Goal: Task Accomplishment & Management: Manage account settings

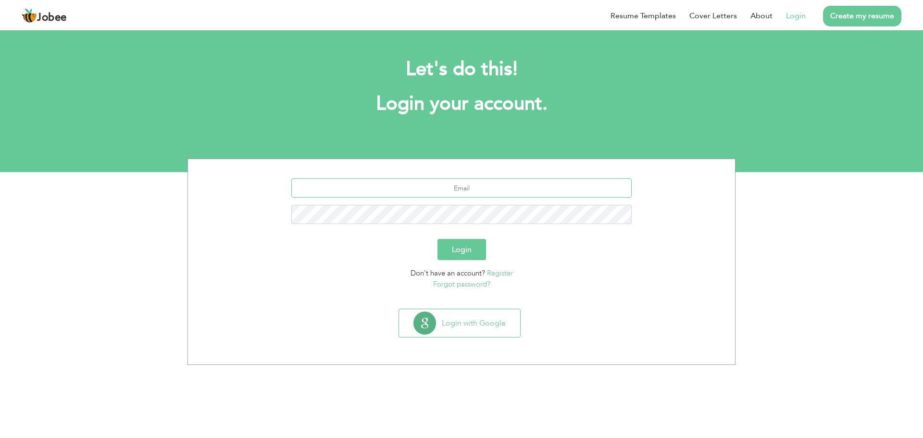
click at [462, 188] on input "text" at bounding box center [461, 187] width 341 height 19
type input "imran.law10@gmail.com"
click at [456, 245] on button "Login" at bounding box center [461, 249] width 49 height 21
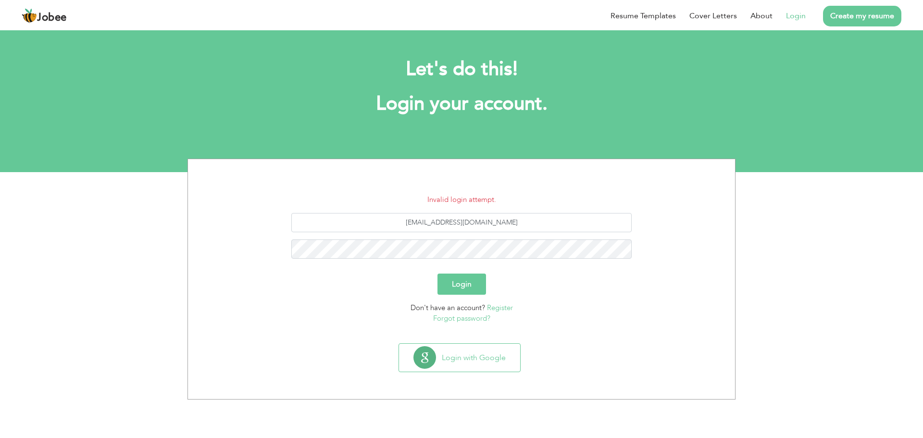
drag, startPoint x: 183, startPoint y: 4, endPoint x: 347, endPoint y: 308, distance: 345.4
click at [344, 309] on div "Don't have an account? Register Forgot password?" at bounding box center [461, 313] width 533 height 22
click at [471, 315] on link "Forgot password?" at bounding box center [461, 318] width 57 height 10
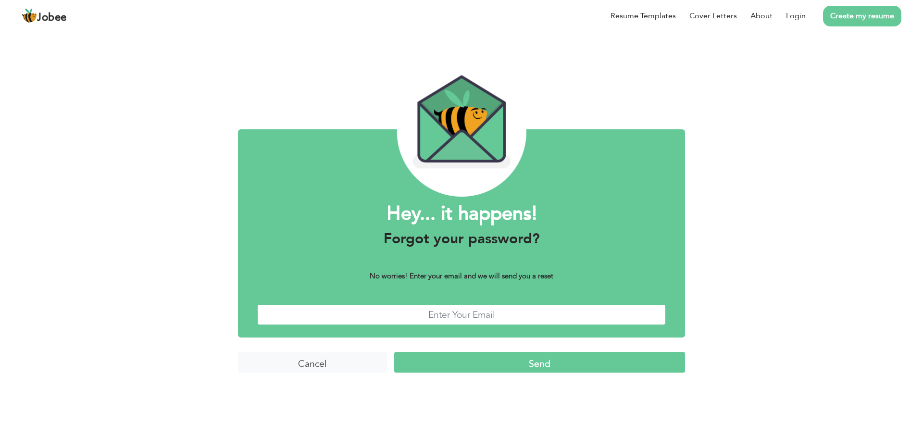
click at [449, 314] on input "text" at bounding box center [461, 314] width 409 height 21
type input "[EMAIL_ADDRESS][DOMAIN_NAME]"
click at [587, 360] on input "Send" at bounding box center [539, 362] width 291 height 21
click at [547, 370] on input "Send" at bounding box center [539, 362] width 291 height 21
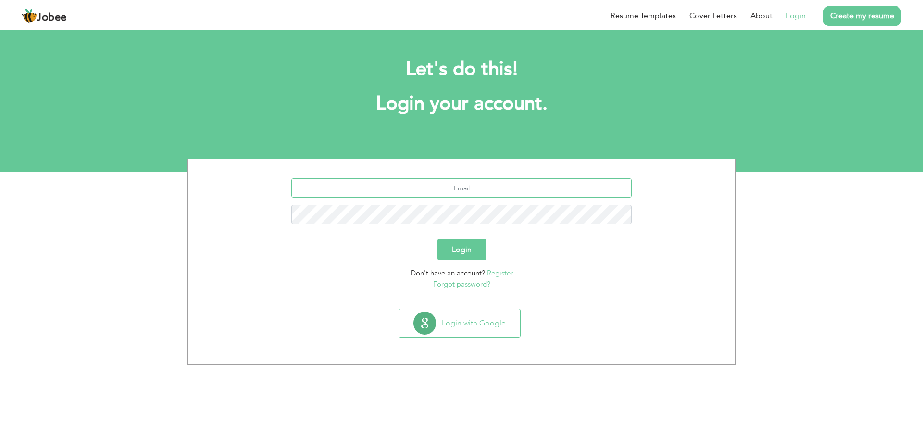
click at [469, 192] on input "text" at bounding box center [461, 187] width 341 height 19
click at [482, 188] on input "text" at bounding box center [461, 187] width 341 height 19
type input "[EMAIL_ADDRESS][DOMAIN_NAME]"
click at [447, 252] on button "Login" at bounding box center [461, 249] width 49 height 21
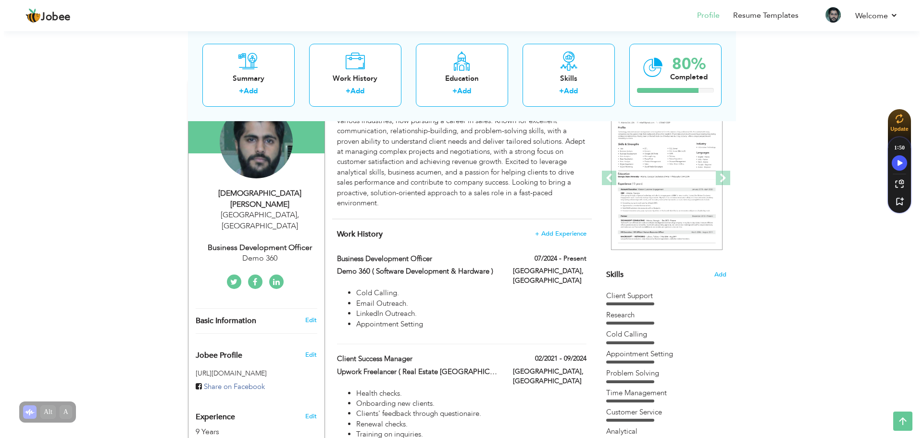
scroll to position [97, 0]
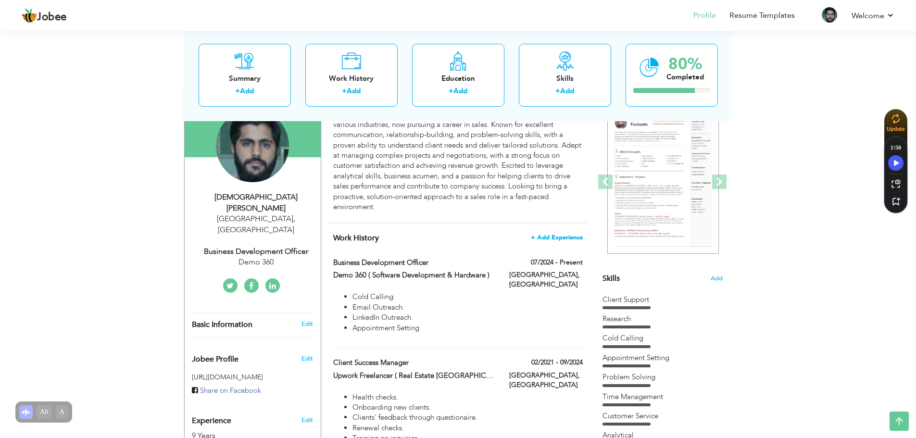
click at [558, 238] on span "+ Add Experience" at bounding box center [557, 237] width 52 height 7
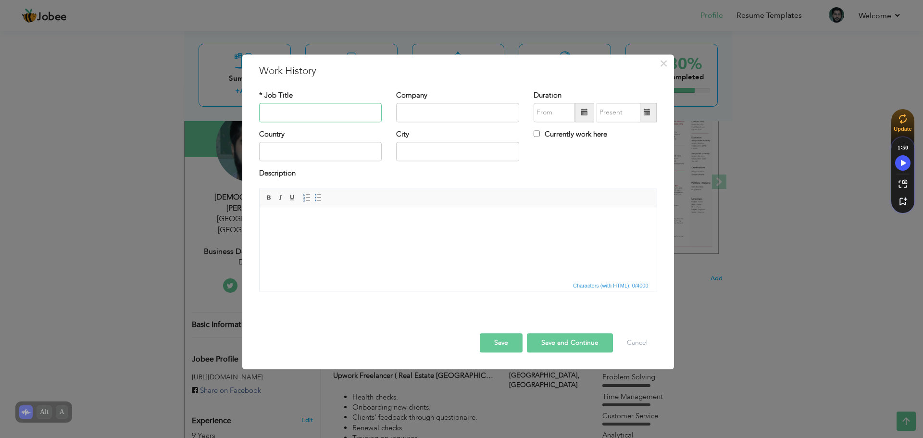
click at [307, 114] on input "text" at bounding box center [320, 112] width 123 height 19
type input "Property Hero"
type input "B2B Realty"
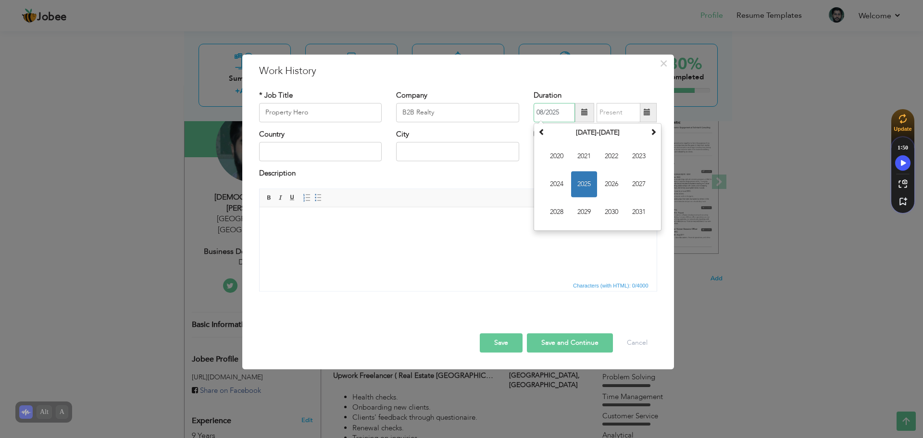
click at [583, 180] on span "2025" at bounding box center [584, 184] width 26 height 26
click at [576, 114] on span at bounding box center [584, 112] width 19 height 19
click at [537, 133] on th at bounding box center [542, 132] width 12 height 14
click at [642, 208] on span "Dec" at bounding box center [639, 212] width 26 height 26
type input "12/2024"
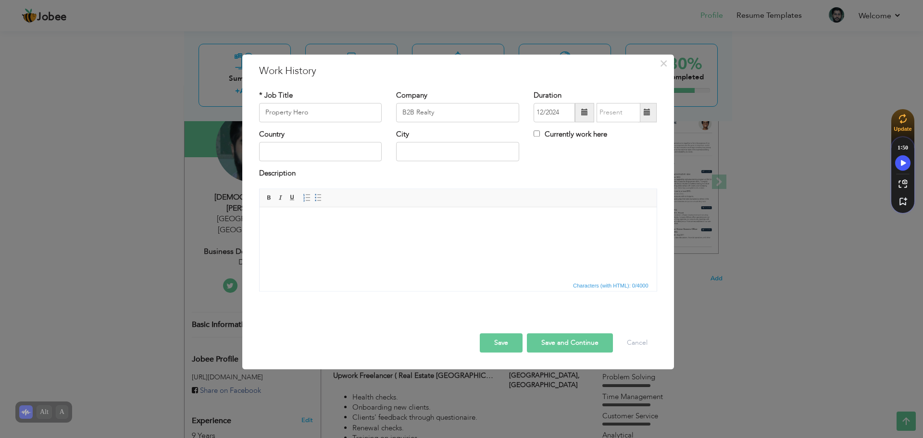
click at [645, 110] on span at bounding box center [647, 112] width 7 height 7
click at [569, 161] on div "Country City Currently work here" at bounding box center [458, 148] width 412 height 39
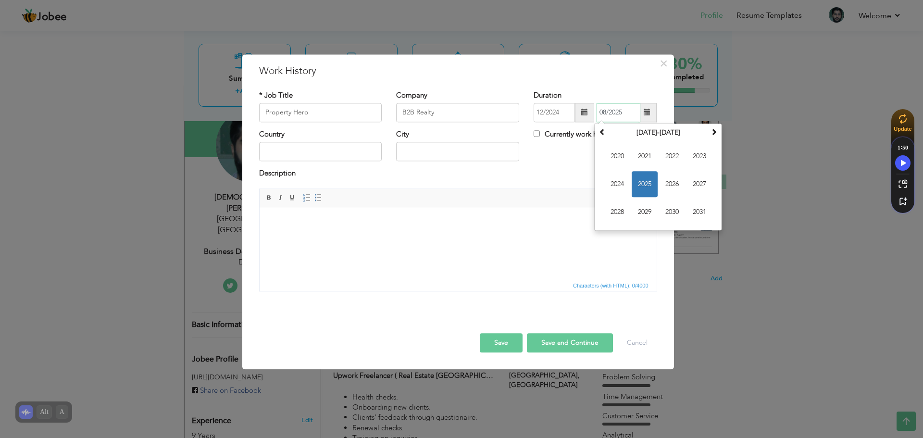
click at [631, 114] on input "08/2025" at bounding box center [618, 112] width 44 height 19
type input "0"
click at [556, 164] on div "Country City Currently work here" at bounding box center [458, 148] width 412 height 39
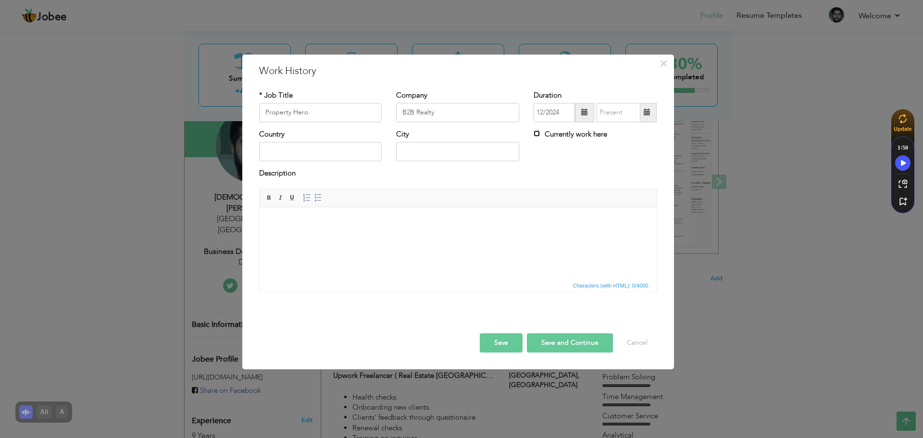
click at [537, 135] on input "Currently work here" at bounding box center [536, 133] width 6 height 6
checkbox input "true"
click at [339, 158] on input "text" at bounding box center [320, 151] width 123 height 19
click at [335, 198] on span "Editor toolbars Basic Styles Bold Italic Underline Paragraph Insert/Remove Numb…" at bounding box center [458, 198] width 397 height 18
click at [379, 234] on html at bounding box center [457, 221] width 397 height 29
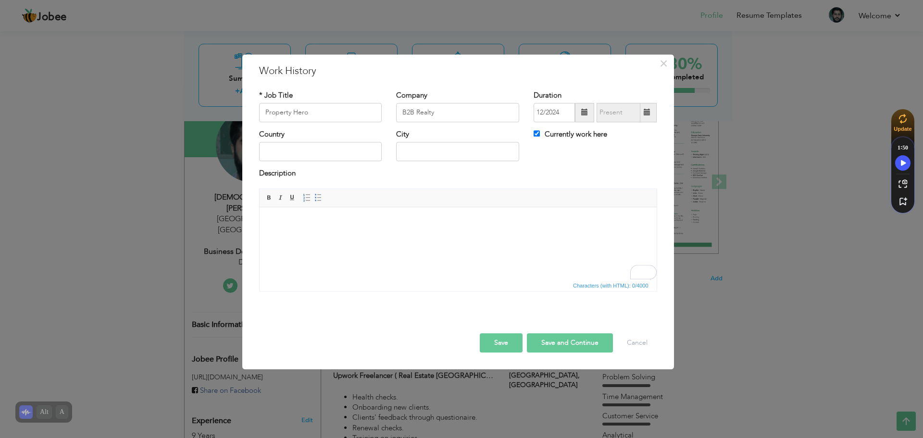
click at [426, 236] on html at bounding box center [457, 221] width 397 height 29
click at [414, 235] on html at bounding box center [457, 221] width 397 height 29
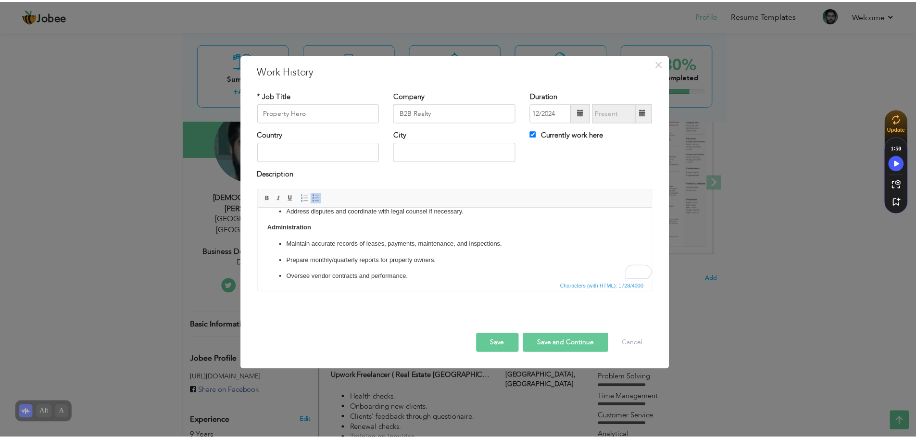
scroll to position [0, 0]
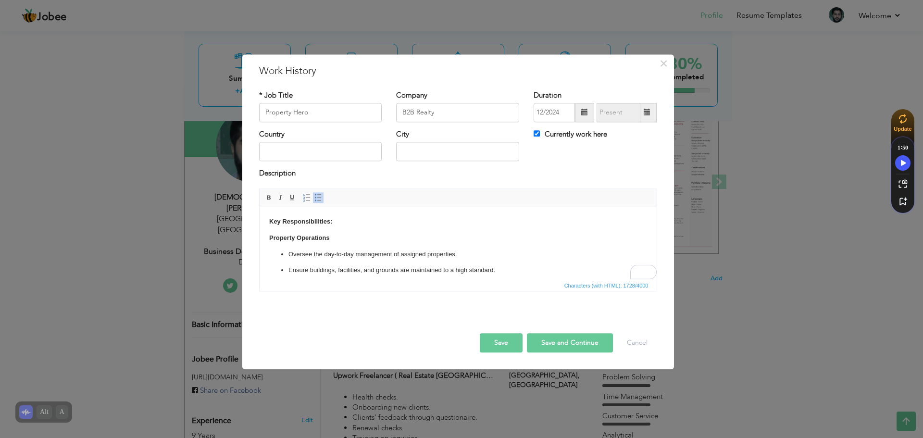
click at [509, 344] on button "Save" at bounding box center [501, 342] width 43 height 19
click at [500, 345] on button "Save" at bounding box center [498, 342] width 50 height 19
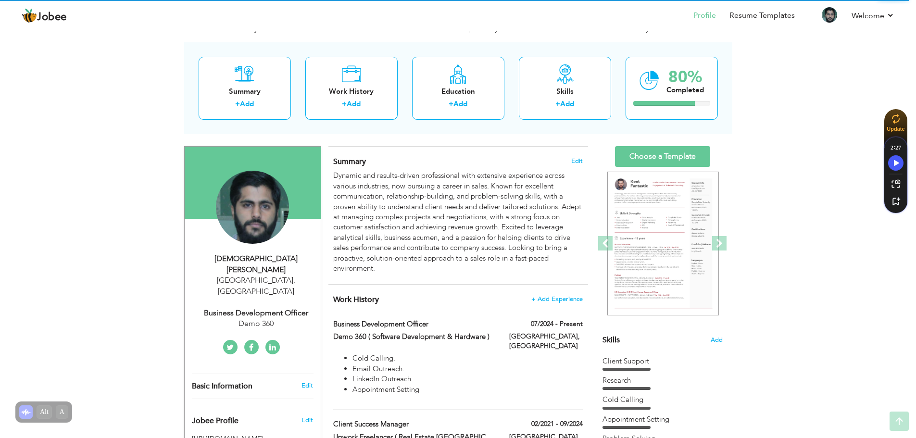
scroll to position [33, 0]
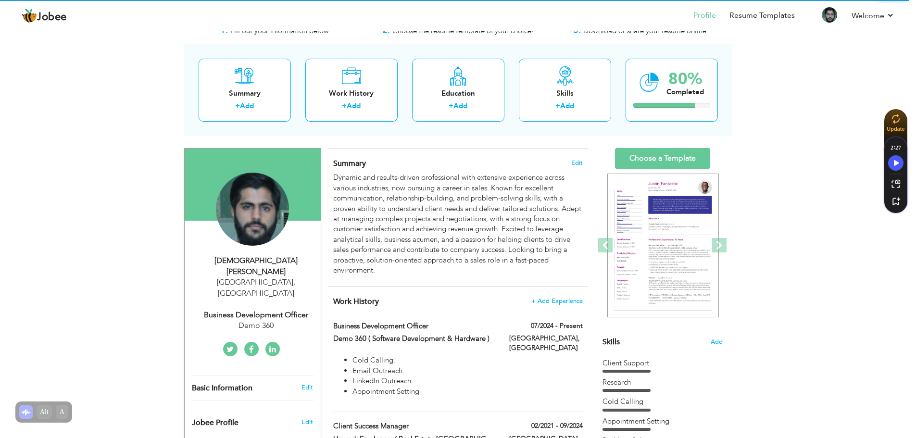
click at [371, 303] on span "Work History" at bounding box center [356, 301] width 46 height 11
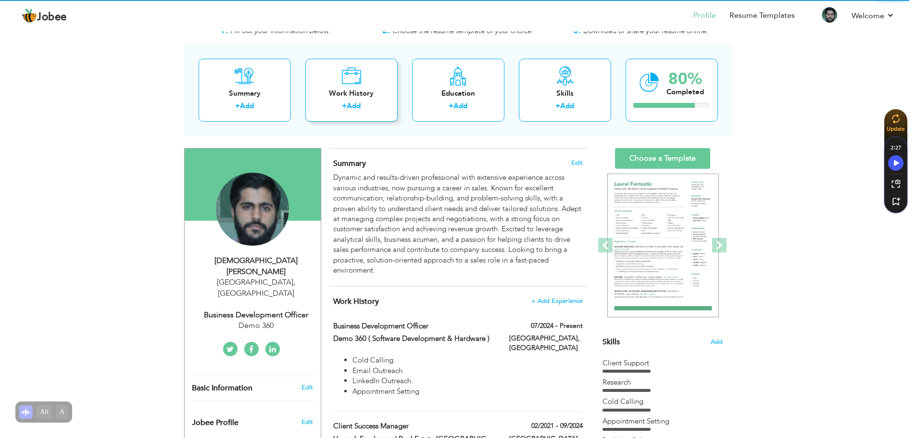
click at [343, 81] on icon at bounding box center [351, 75] width 20 height 19
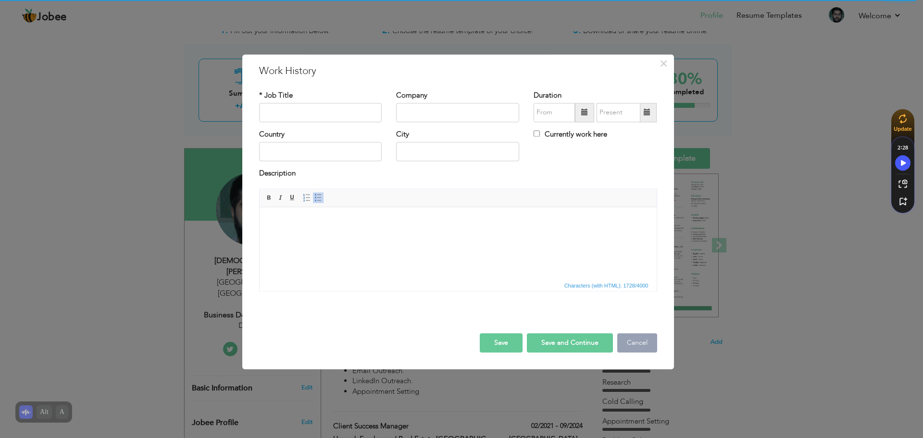
click at [628, 343] on button "Cancel" at bounding box center [637, 342] width 40 height 19
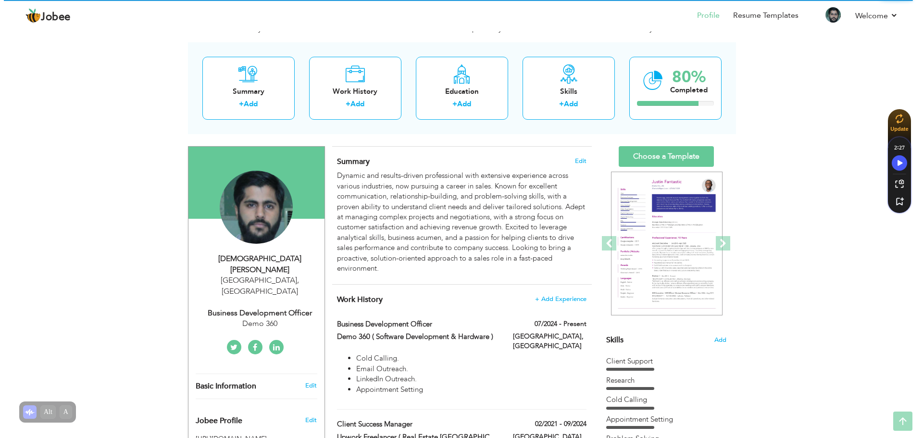
scroll to position [0, 0]
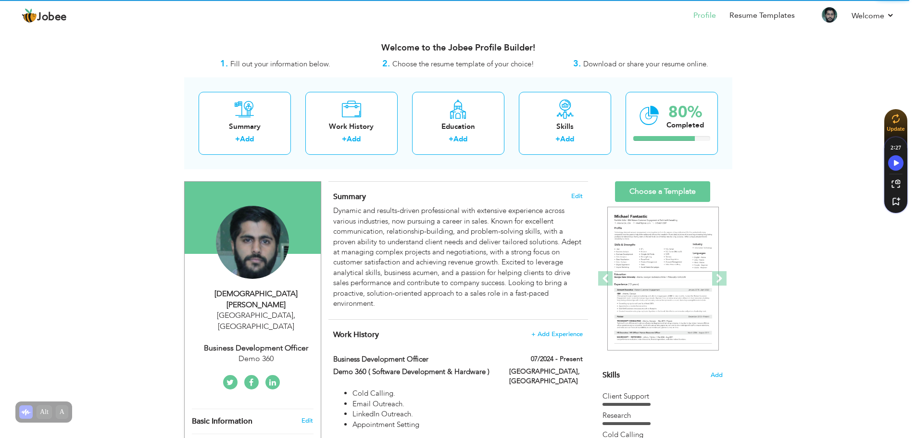
click at [372, 333] on span "Work History" at bounding box center [356, 334] width 46 height 11
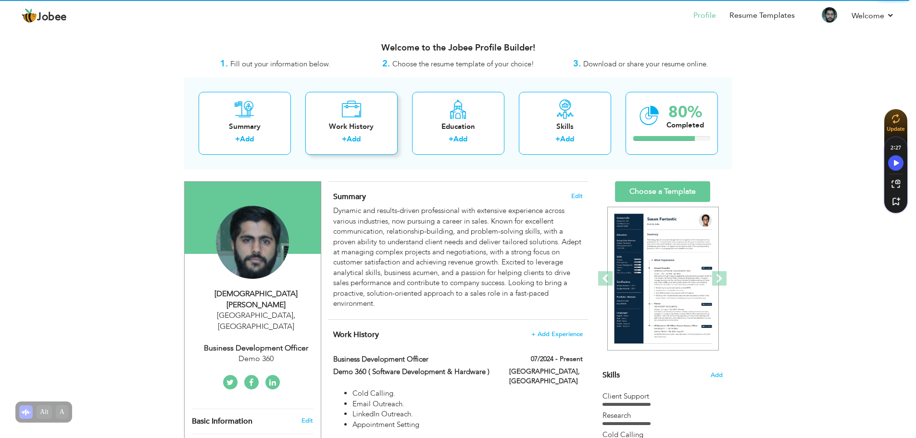
click at [363, 111] on div "Work History + Add" at bounding box center [351, 123] width 92 height 63
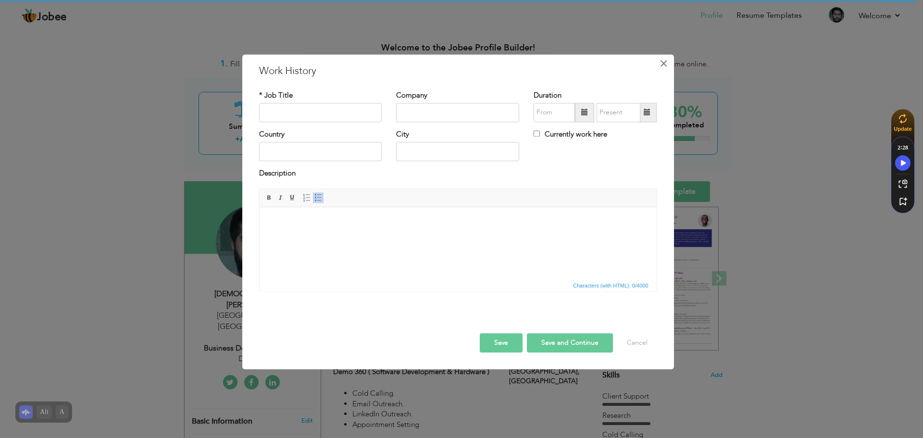
click at [664, 65] on span "×" at bounding box center [663, 63] width 8 height 17
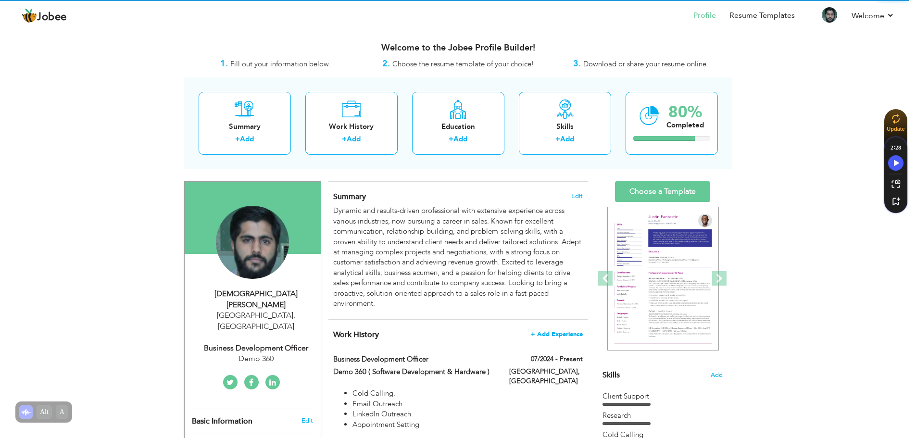
click at [572, 334] on span "+ Add Experience" at bounding box center [557, 334] width 52 height 7
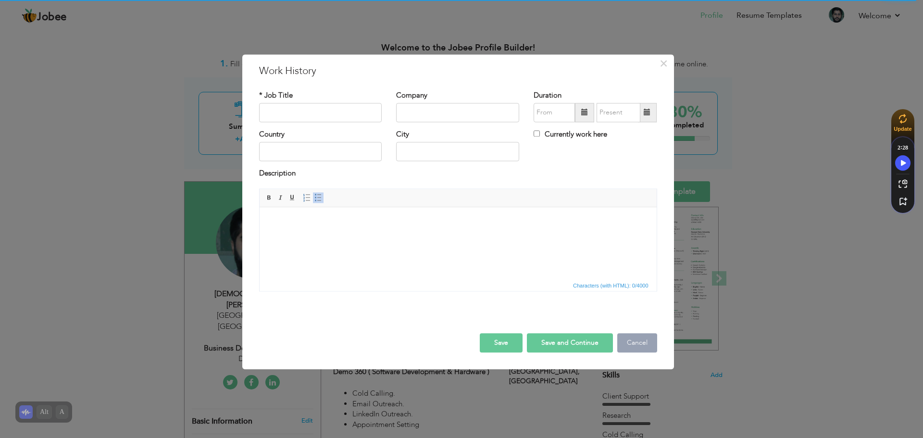
click at [644, 339] on button "Cancel" at bounding box center [637, 342] width 40 height 19
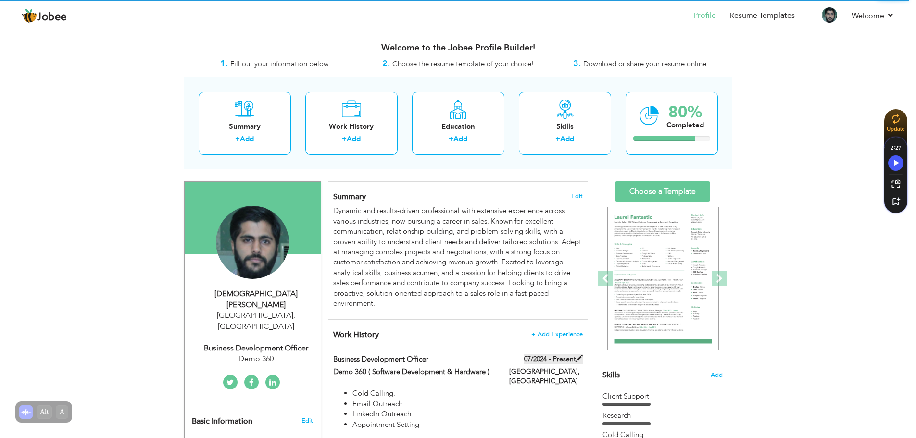
click at [581, 359] on span at bounding box center [579, 358] width 7 height 7
type input "Business Development Officer"
type input "Demo 360 ( Software Development & Hardware )"
type input "07/2024"
type input "[GEOGRAPHIC_DATA]"
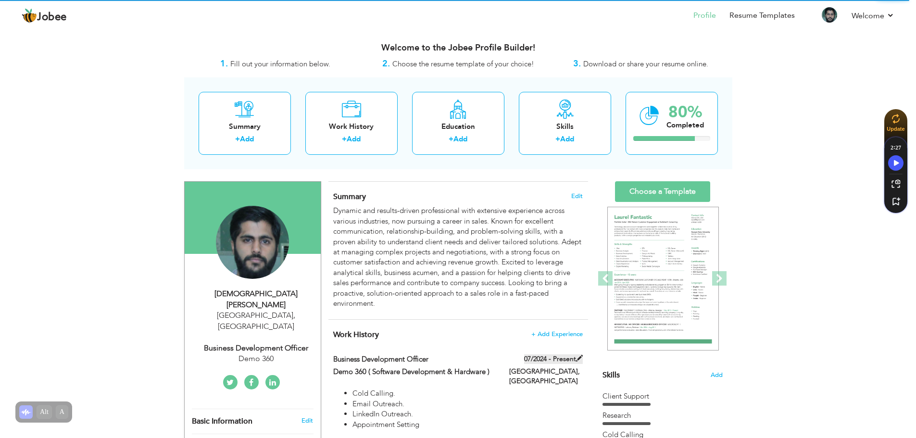
type input "[GEOGRAPHIC_DATA]"
checkbox input "true"
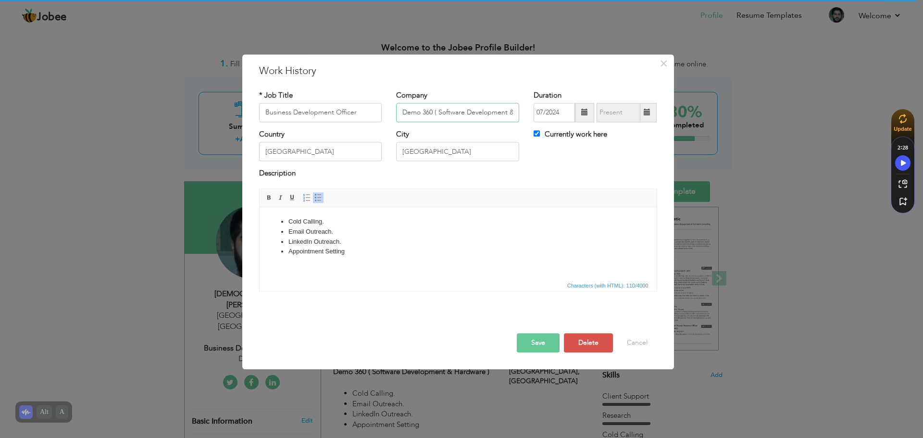
scroll to position [0, 35]
drag, startPoint x: 486, startPoint y: 111, endPoint x: 551, endPoint y: 117, distance: 64.7
click at [551, 117] on div "* Job Title Business Development Officer Company Demo 360 ( Software Developmen…" at bounding box center [458, 109] width 412 height 39
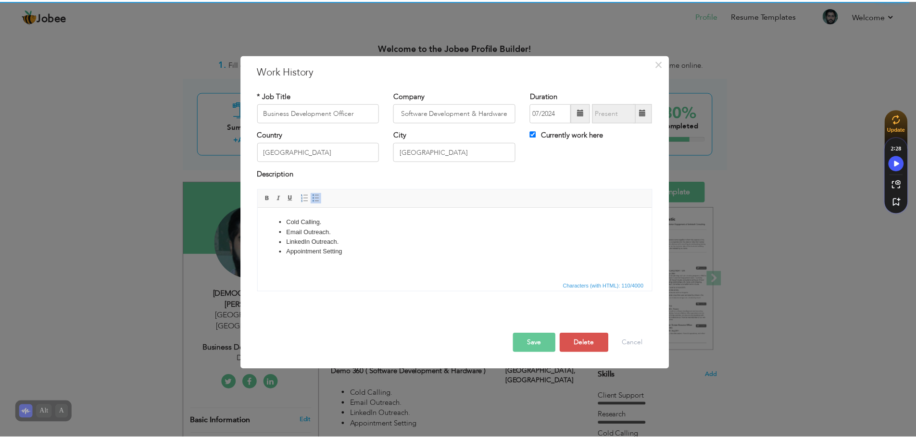
scroll to position [0, 0]
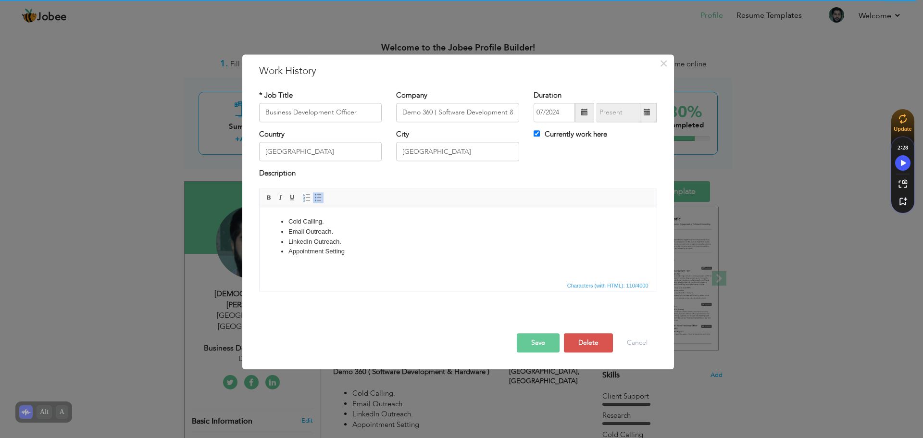
click at [494, 189] on span "Editor toolbars Basic Styles Bold Italic Underline Paragraph Insert/Remove Numb…" at bounding box center [458, 198] width 397 height 18
click at [630, 339] on button "Cancel" at bounding box center [637, 342] width 40 height 19
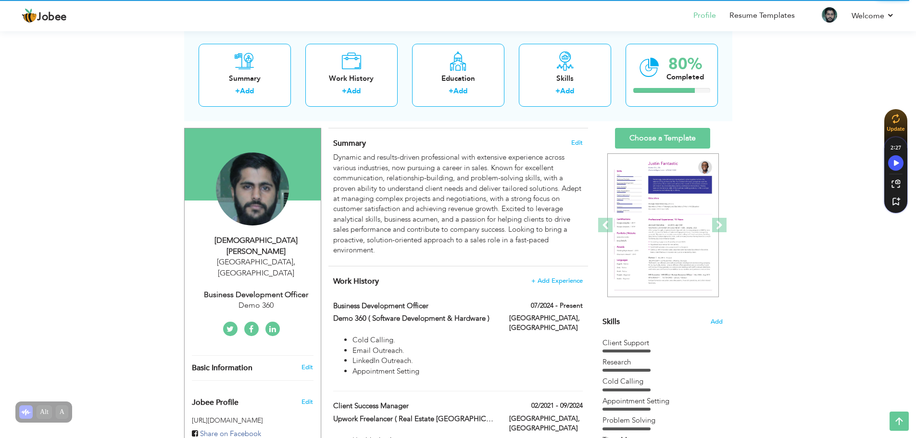
scroll to position [38, 0]
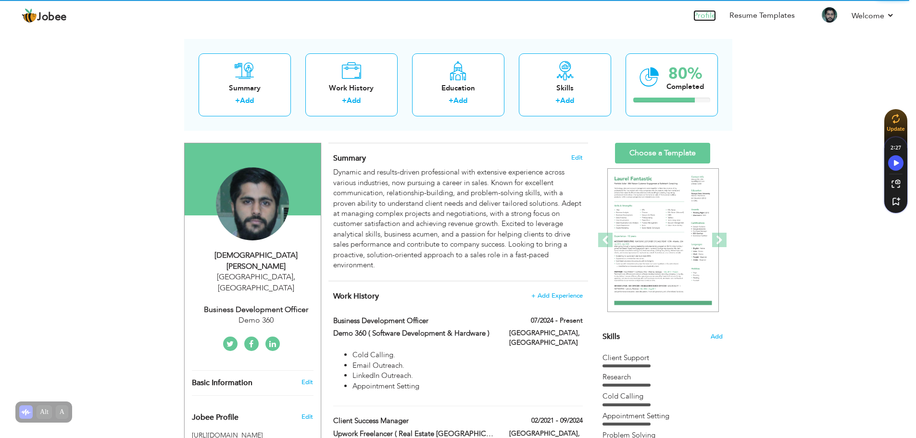
click at [701, 11] on link "Profile" at bounding box center [704, 15] width 23 height 11
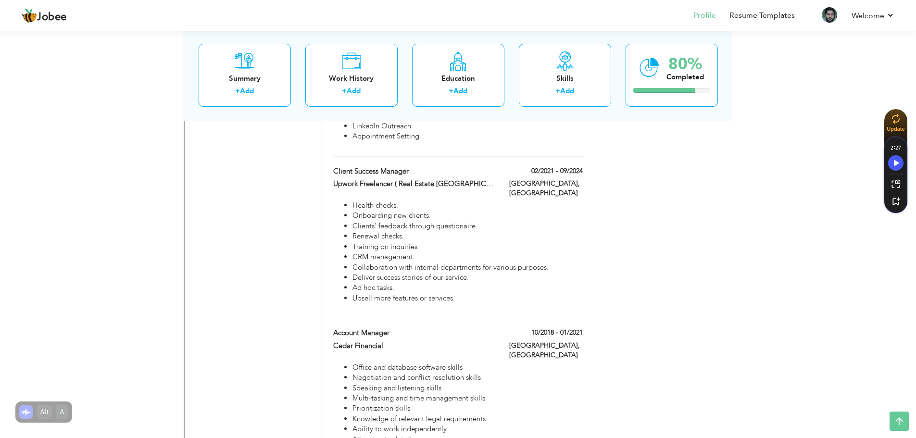
scroll to position [759, 0]
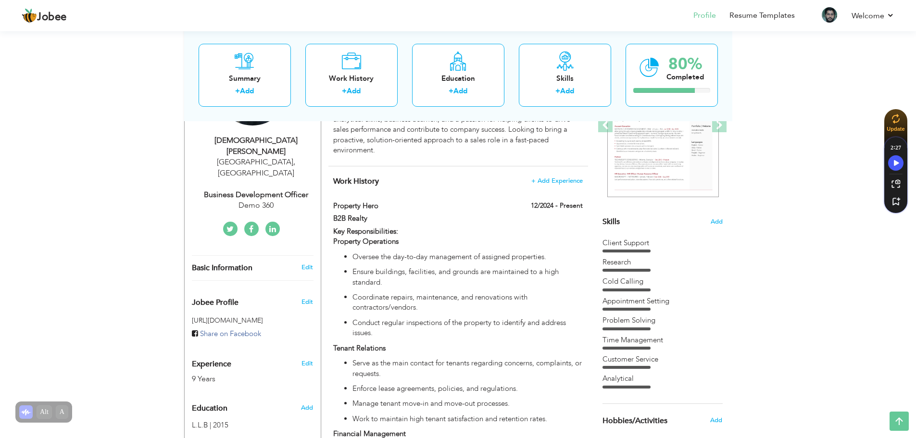
drag, startPoint x: 918, startPoint y: 50, endPoint x: 917, endPoint y: 90, distance: 39.4
click at [916, 90] on html "Jobee Profile Resume Templates Resume Templates Cover Letters About My Resume W…" at bounding box center [458, 66] width 916 height 438
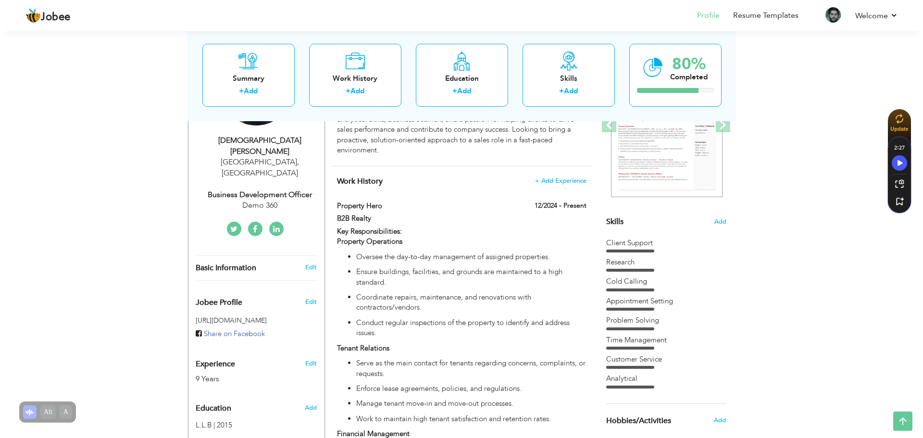
scroll to position [137, 0]
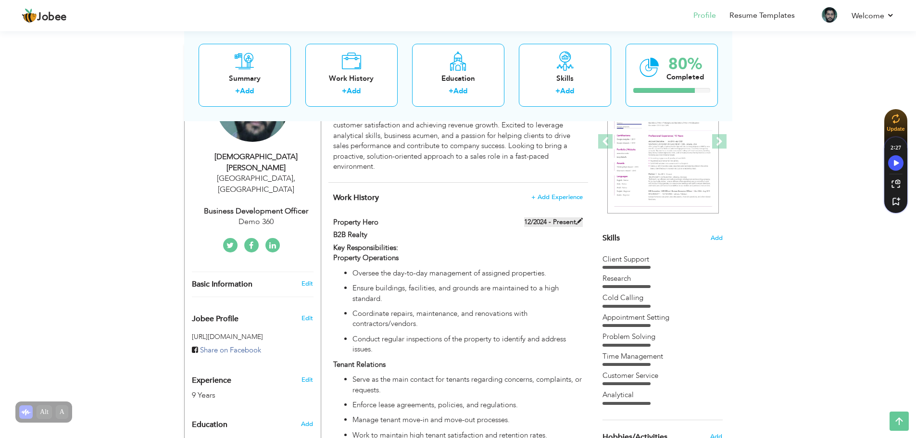
click at [580, 221] on span at bounding box center [579, 221] width 7 height 7
type input "Property Hero"
type input "B2B Realty"
type input "12/2024"
checkbox input "true"
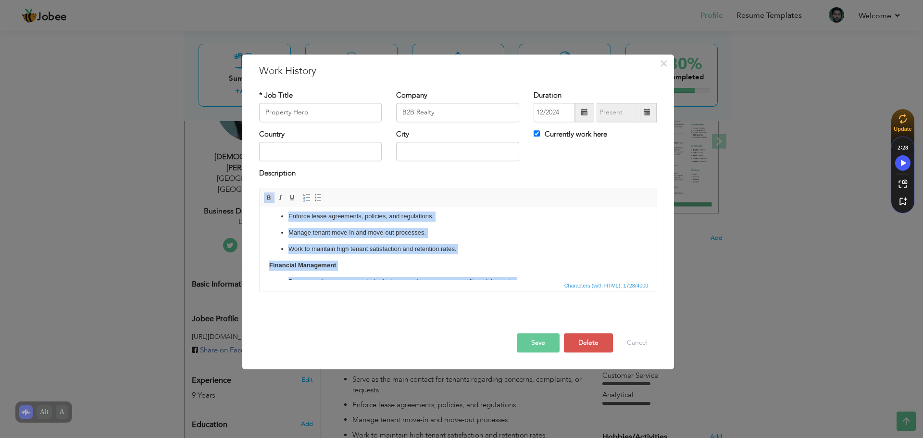
scroll to position [331, 0]
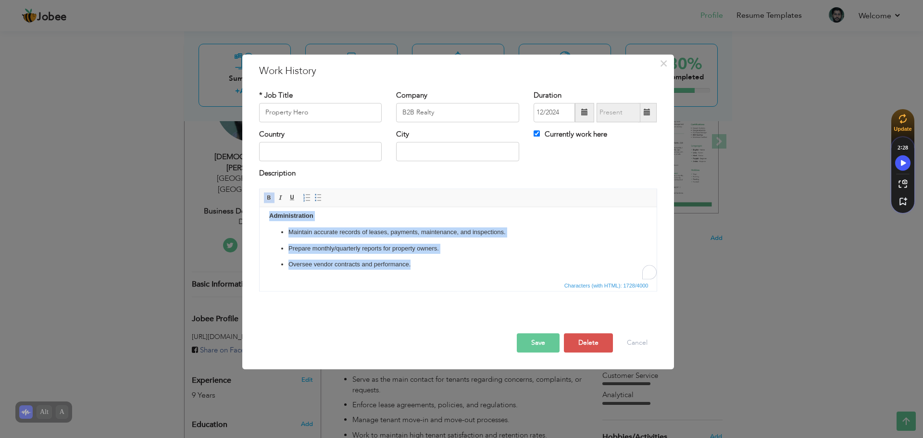
drag, startPoint x: 267, startPoint y: 214, endPoint x: 497, endPoint y: 423, distance: 311.0
click at [497, 279] on html "Key Responsibilities: Property Operations Oversee the day-to-day management of …" at bounding box center [457, 77] width 397 height 403
click at [315, 192] on link "Insert/Remove Bulleted List" at bounding box center [318, 197] width 11 height 11
click at [319, 198] on span at bounding box center [318, 198] width 8 height 8
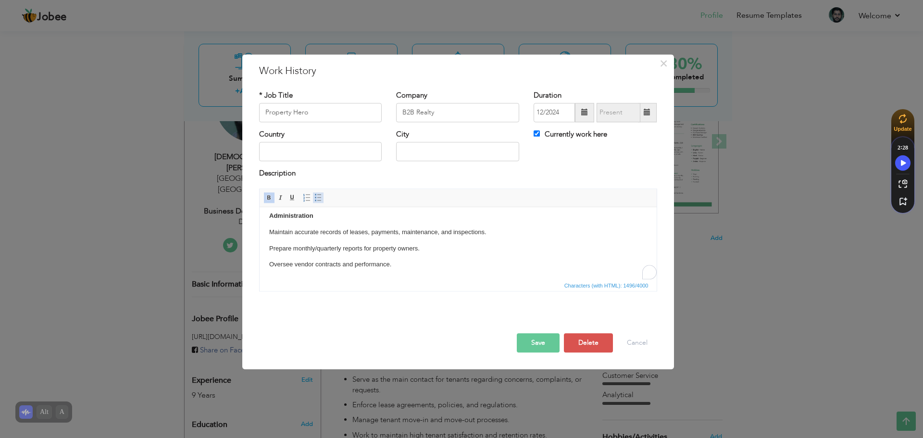
click at [319, 198] on span at bounding box center [318, 198] width 8 height 8
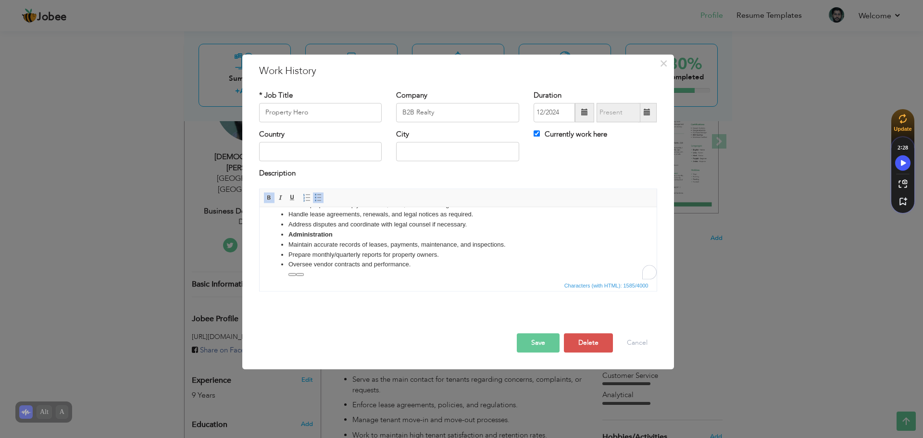
scroll to position [187, 0]
click at [319, 198] on span at bounding box center [318, 198] width 8 height 8
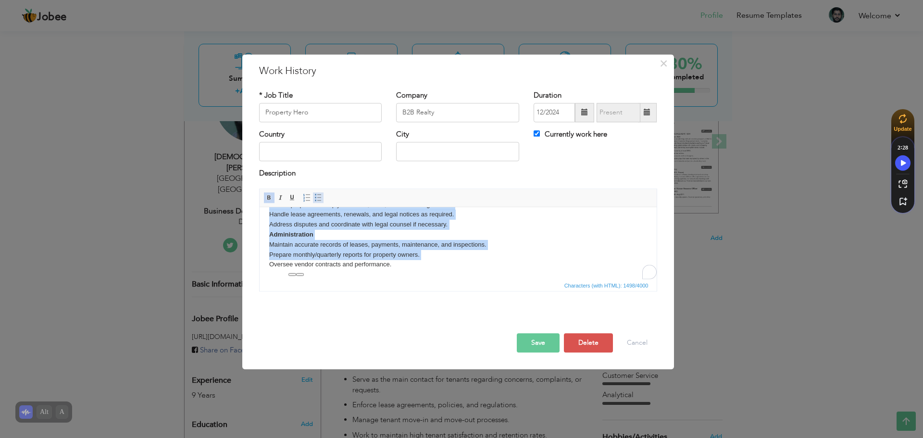
click at [319, 198] on span at bounding box center [318, 198] width 8 height 8
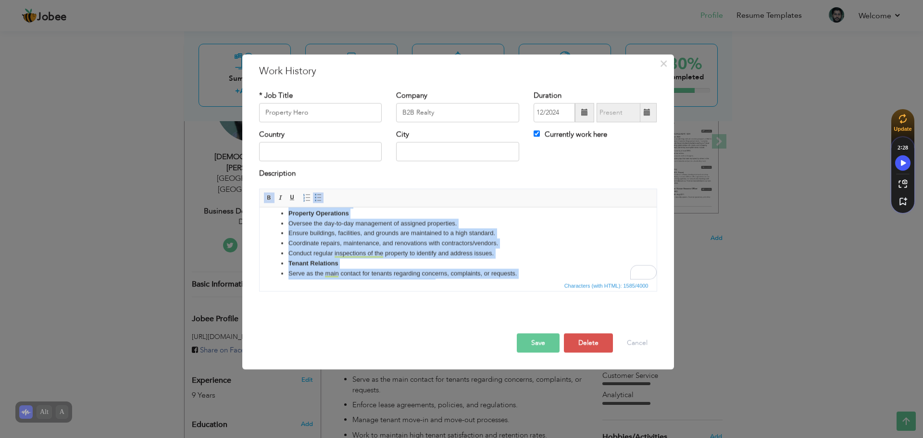
scroll to position [0, 0]
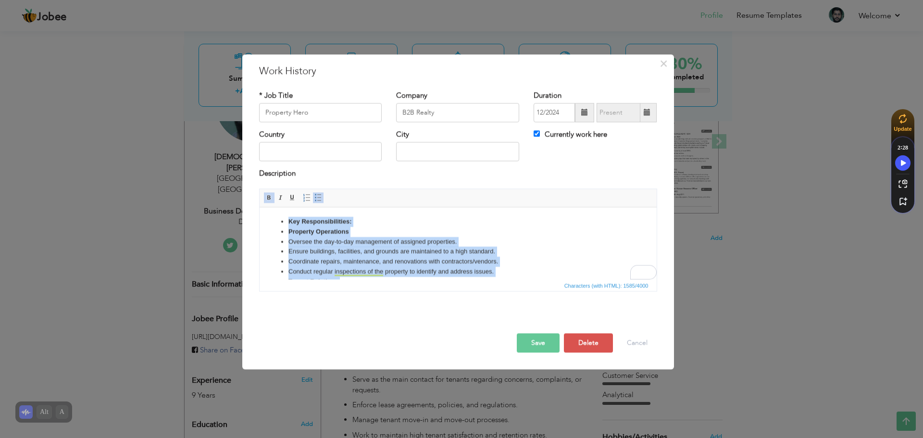
click at [285, 270] on ul "Key Responsibilities: Property Operations Oversee the day-to-day management of …" at bounding box center [458, 337] width 378 height 240
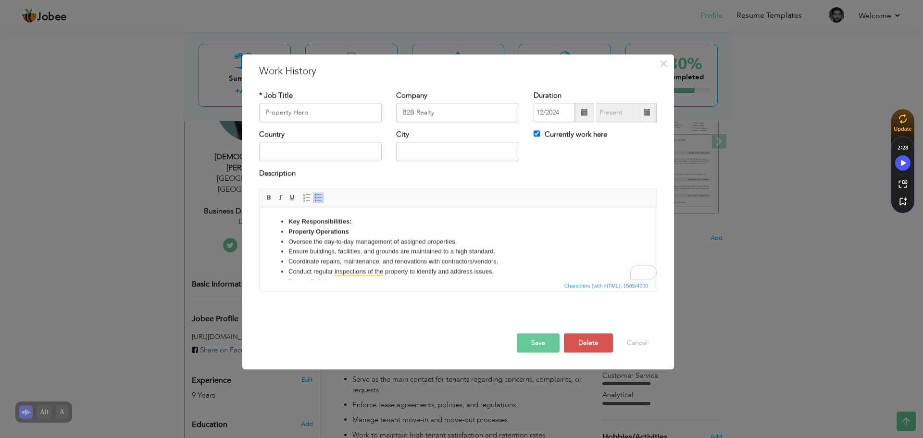
click at [285, 225] on ul "Key Responsibilities: Property Operations Oversee the day-to-day management of …" at bounding box center [458, 337] width 378 height 240
click at [288, 231] on strong "Property Operations" at bounding box center [318, 231] width 61 height 7
click at [286, 273] on ul "Oversee the day-to-day management of assigned properties. Ensure buildings, fac…" at bounding box center [458, 343] width 378 height 220
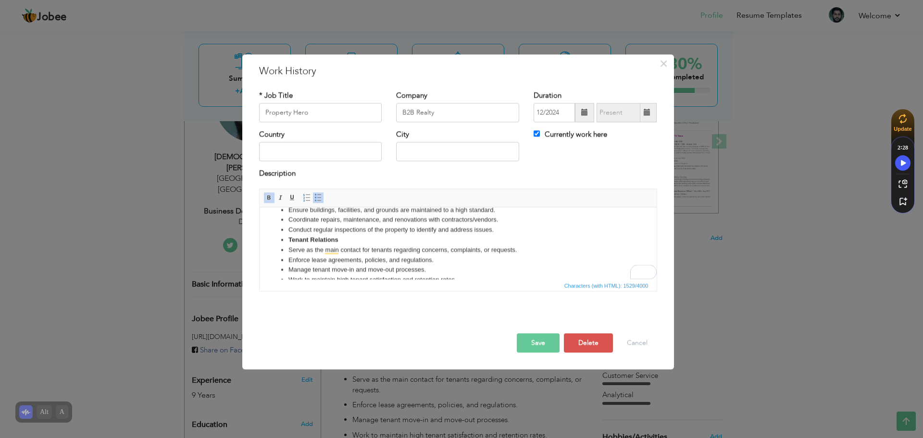
scroll to position [36, 0]
click at [284, 243] on ul "Oversee the day-to-day management of assigned properties. Ensure buildings, fac…" at bounding box center [458, 307] width 378 height 220
click at [320, 200] on span at bounding box center [318, 198] width 8 height 8
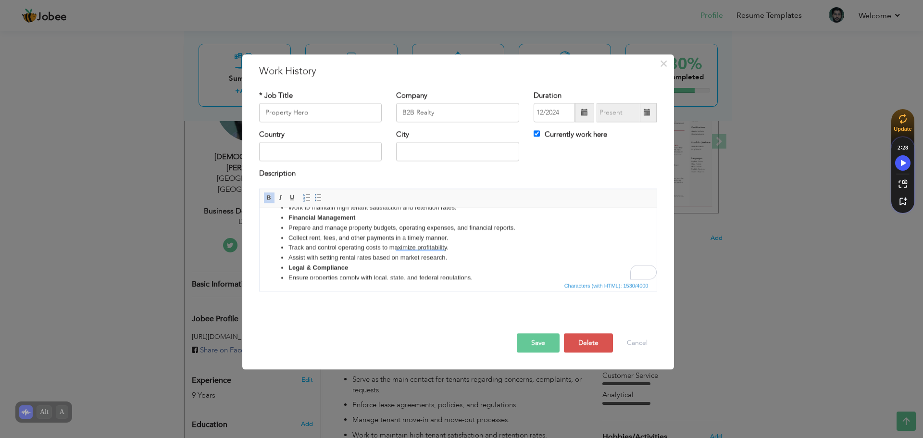
scroll to position [123, 0]
drag, startPoint x: 653, startPoint y: 230, endPoint x: 920, endPoint y: 455, distance: 349.6
drag, startPoint x: 360, startPoint y: 219, endPoint x: 267, endPoint y: 221, distance: 92.8
click at [267, 221] on html "Property Operations Oversee the day-to-day management of assigned properties. E…" at bounding box center [457, 219] width 397 height 268
click at [316, 198] on span at bounding box center [318, 198] width 8 height 8
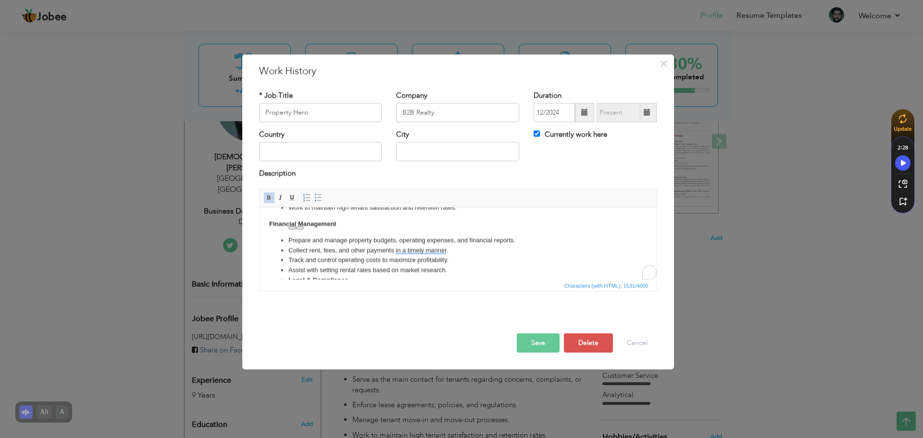
click at [428, 249] on li "Collect rent, fees, and other payments in a timely manner." at bounding box center [457, 251] width 339 height 10
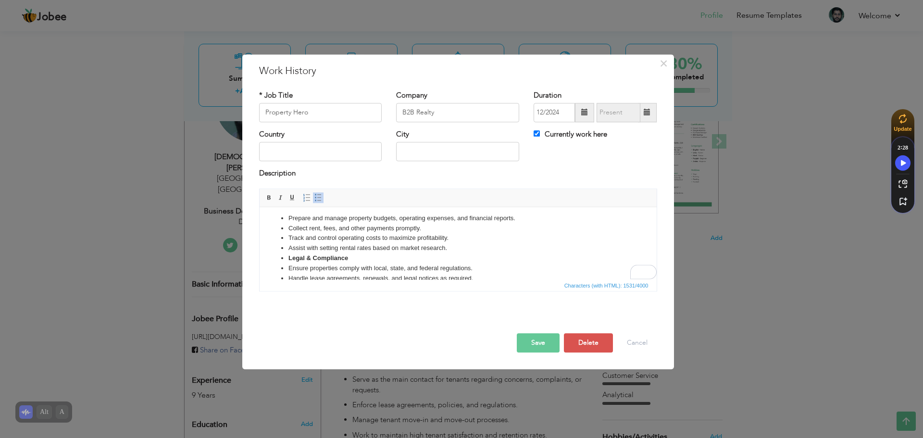
scroll to position [0, 0]
click at [288, 255] on strong "Legal & Compliance" at bounding box center [318, 255] width 60 height 7
click at [324, 257] on strong "Legal & Compliance" at bounding box center [318, 255] width 60 height 7
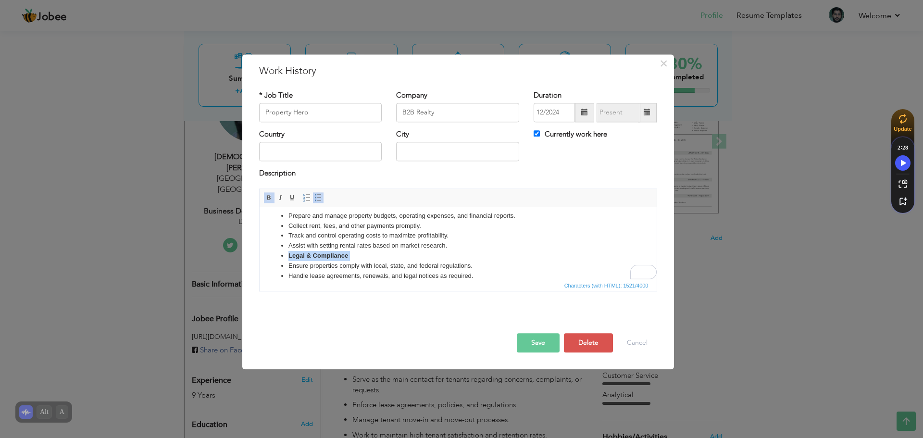
click at [318, 196] on span at bounding box center [318, 198] width 8 height 8
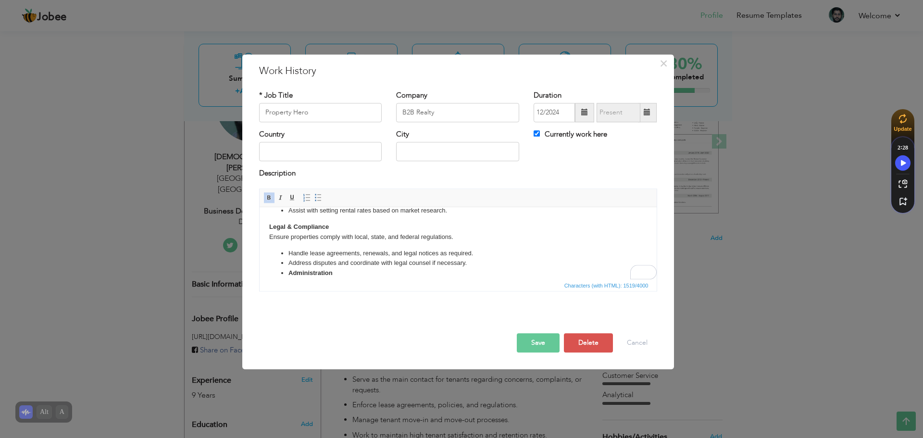
scroll to position [185, 0]
click at [274, 237] on body "Property Operations Oversee the day-to-day management of assigned properties. E…" at bounding box center [458, 168] width 378 height 273
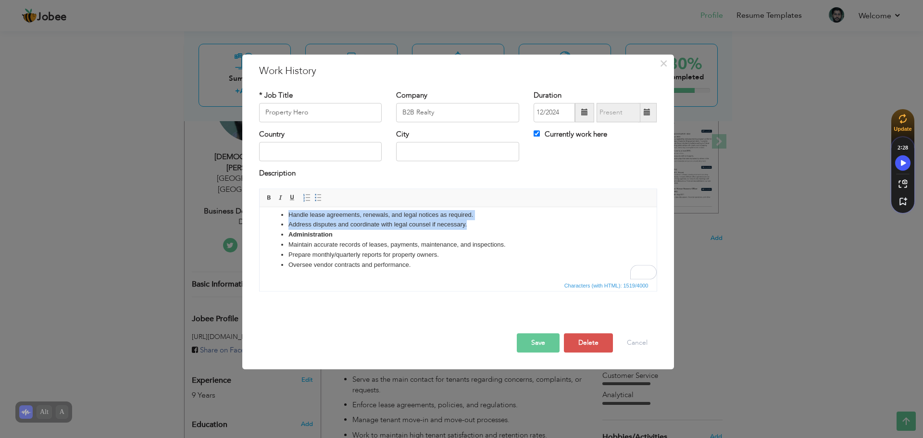
drag, startPoint x: 267, startPoint y: 235, endPoint x: 476, endPoint y: 228, distance: 209.2
click at [476, 228] on html "Property Operations Oversee the day-to-day management of assigned properties. E…" at bounding box center [457, 133] width 397 height 293
click at [317, 199] on span at bounding box center [318, 198] width 8 height 8
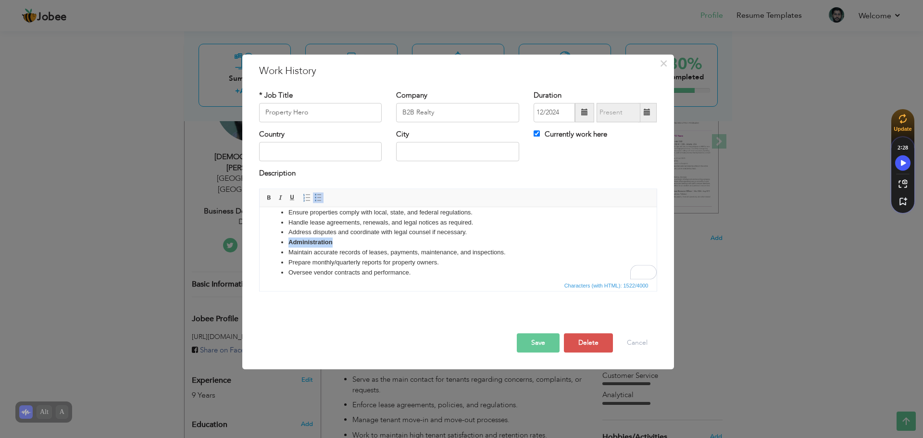
drag, startPoint x: 344, startPoint y: 238, endPoint x: 278, endPoint y: 242, distance: 66.0
click at [278, 242] on ul "Ensure properties comply with local, state, and federal regulations. Handle lea…" at bounding box center [458, 243] width 378 height 70
click at [318, 195] on span at bounding box center [318, 198] width 8 height 8
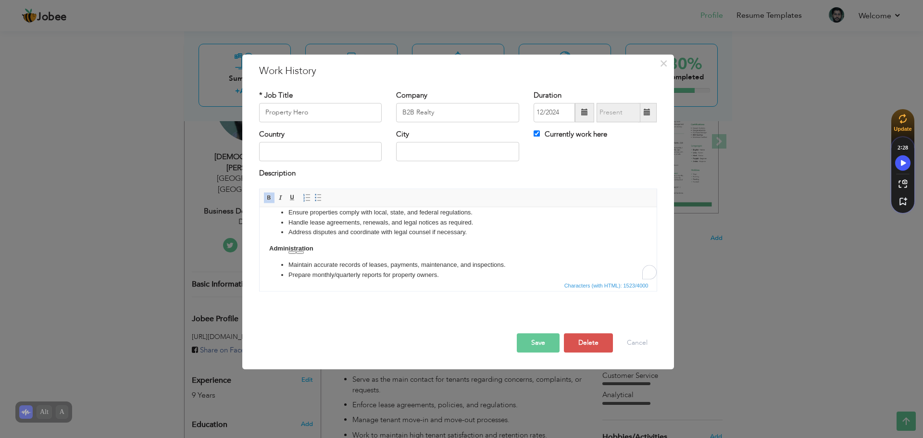
click at [399, 257] on body "Property Operations Oversee the day-to-day management of assigned properties. E…" at bounding box center [458, 147] width 378 height 286
click at [408, 250] on body "Property Operations Oversee the day-to-day management of assigned properties. E…" at bounding box center [458, 147] width 378 height 286
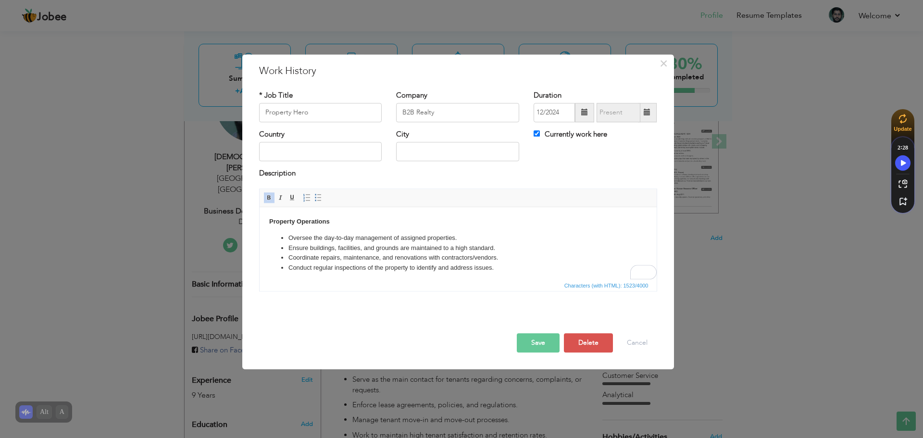
click at [537, 339] on button "Save" at bounding box center [538, 342] width 43 height 19
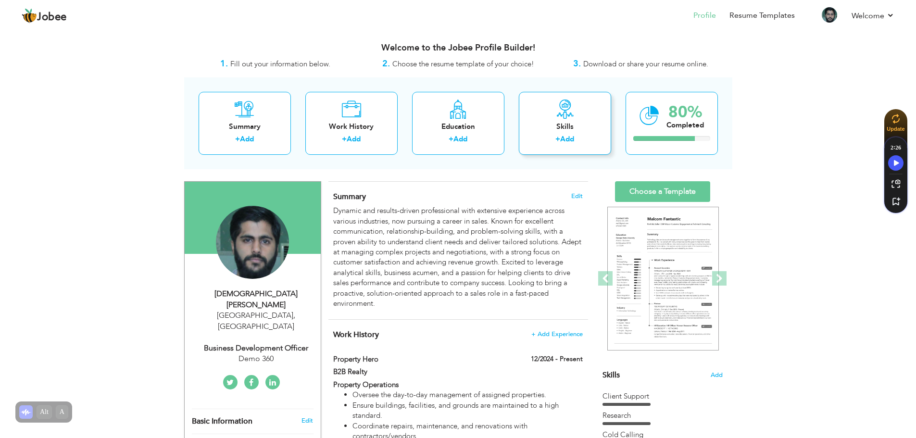
click at [564, 130] on div "Skills" at bounding box center [564, 127] width 77 height 10
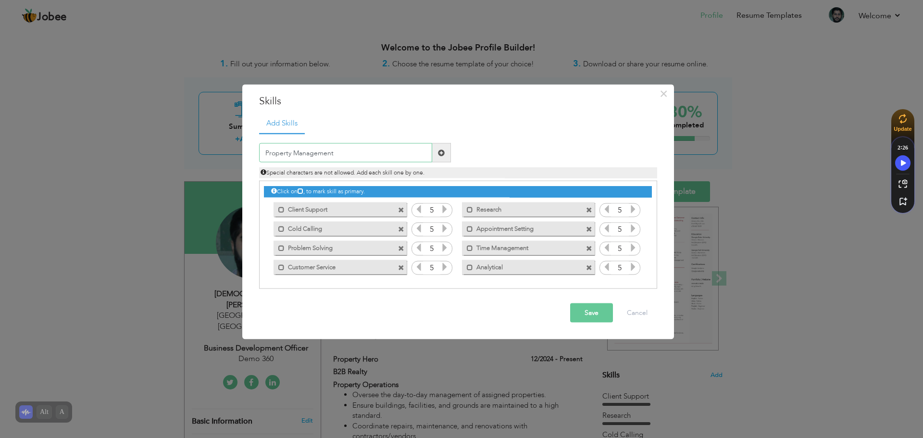
type input "Property Management"
click at [438, 153] on span at bounding box center [441, 152] width 7 height 7
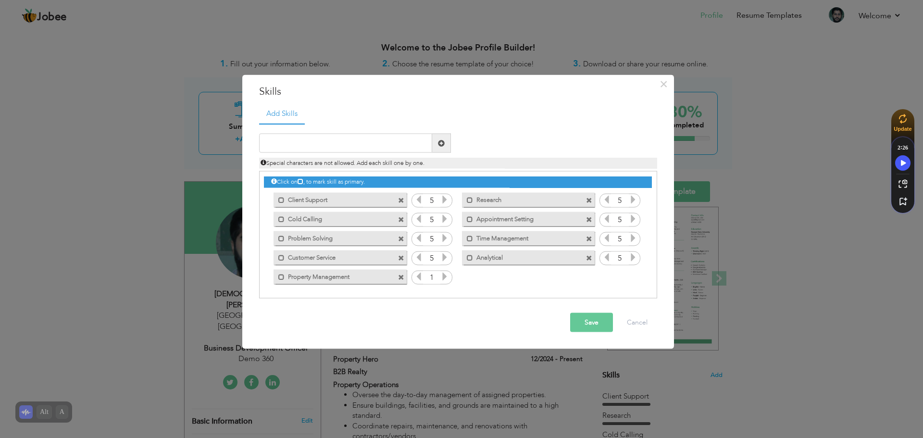
click at [590, 237] on span at bounding box center [589, 238] width 6 height 6
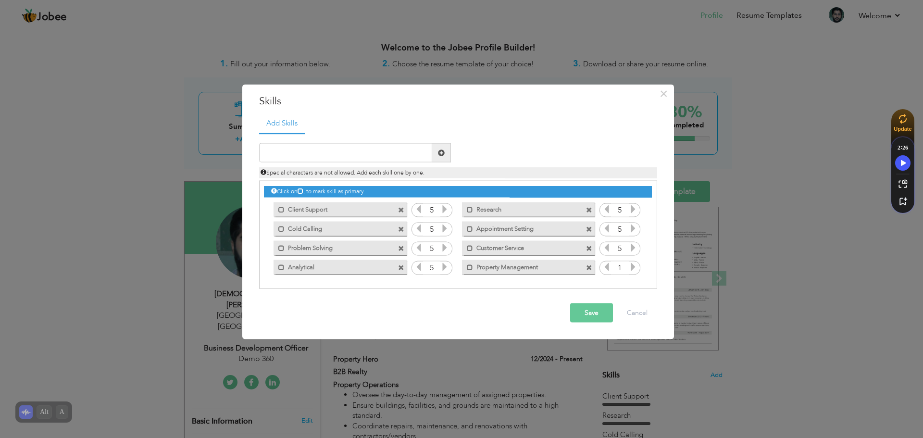
click at [633, 269] on icon at bounding box center [633, 266] width 9 height 9
click at [582, 284] on div "Click on , to mark skill as primary." at bounding box center [458, 235] width 398 height 108
click at [395, 151] on input "text" at bounding box center [345, 152] width 173 height 19
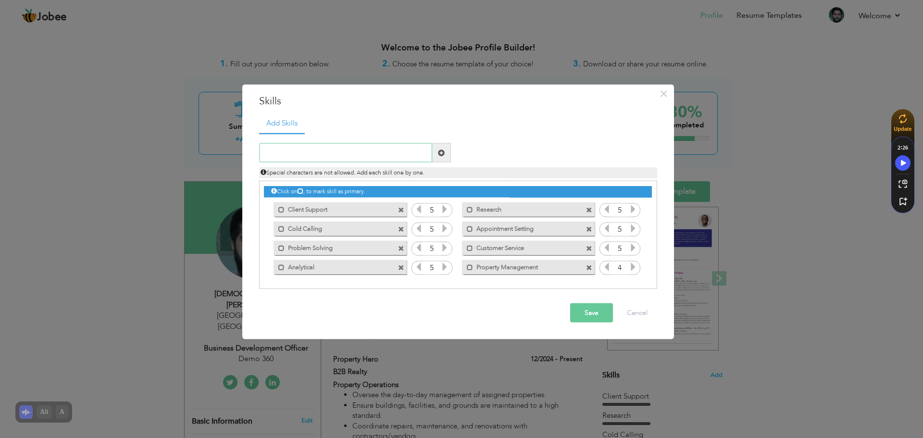
click at [349, 161] on input "text" at bounding box center [345, 152] width 173 height 19
type input "Client Success Representative"
click at [438, 154] on span at bounding box center [441, 152] width 7 height 7
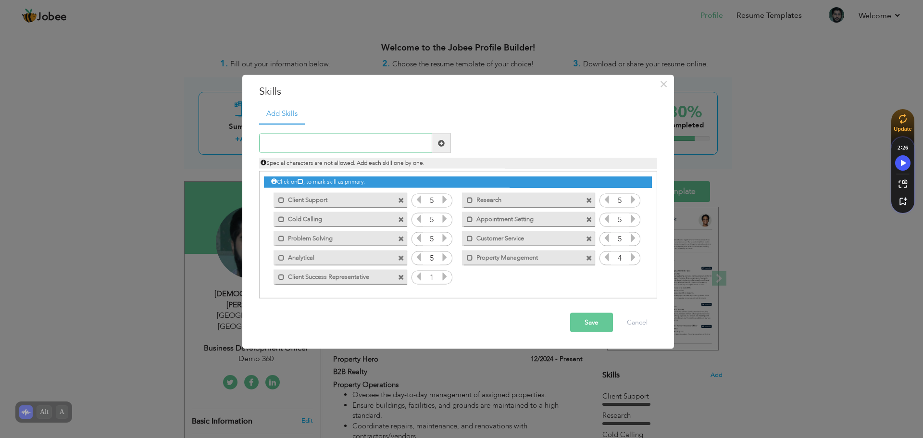
click at [346, 141] on input "text" at bounding box center [345, 143] width 173 height 19
type input "Account Management"
click at [444, 145] on span at bounding box center [441, 142] width 7 height 7
click at [386, 277] on div "Mark as primary skill." at bounding box center [339, 276] width 133 height 14
click at [356, 276] on label "Client Success Representative" at bounding box center [333, 275] width 97 height 12
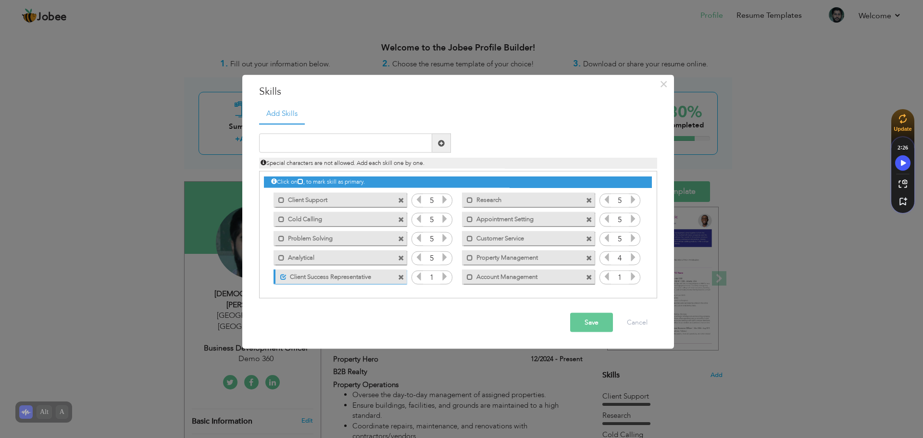
drag, startPoint x: 356, startPoint y: 276, endPoint x: 311, endPoint y: 284, distance: 45.3
click at [355, 276] on label "Client Success Representative" at bounding box center [334, 275] width 96 height 12
click at [281, 274] on span at bounding box center [281, 276] width 6 height 6
click at [285, 280] on span at bounding box center [283, 276] width 6 height 6
click at [402, 278] on span at bounding box center [401, 277] width 6 height 6
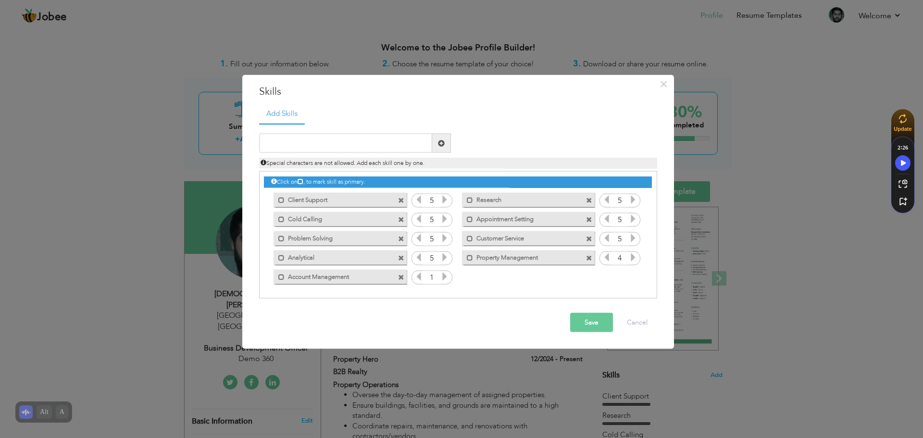
click at [443, 280] on icon at bounding box center [444, 276] width 9 height 9
click at [362, 143] on input "text" at bounding box center [345, 143] width 173 height 19
click at [597, 322] on button "Save" at bounding box center [591, 322] width 43 height 19
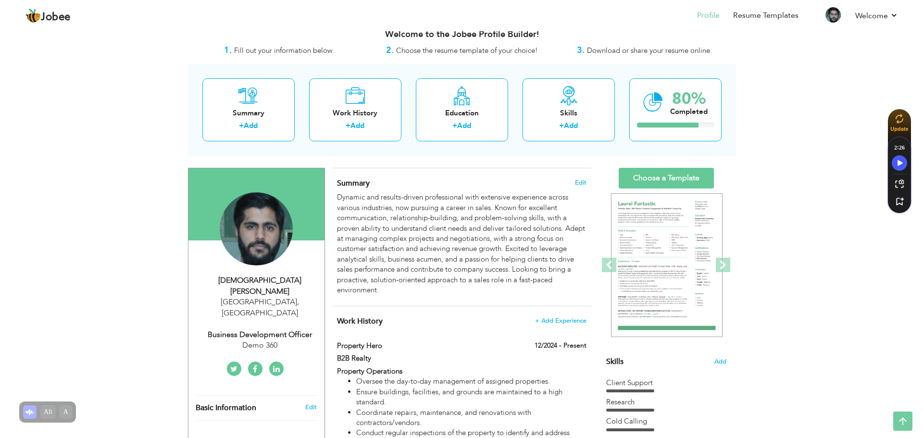
scroll to position [0, 0]
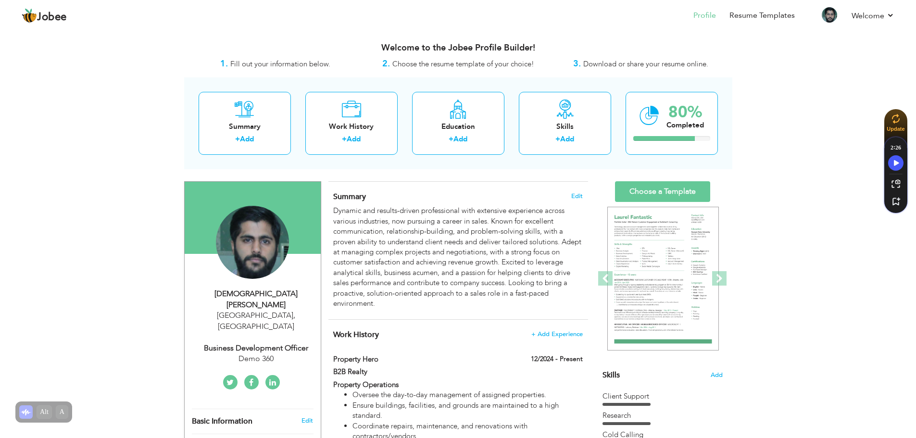
click at [284, 343] on div "Business Development Officer" at bounding box center [256, 348] width 129 height 11
type input "[DEMOGRAPHIC_DATA]"
type input "Imran"
type input "[PHONE_NUMBER]"
select select "number:166"
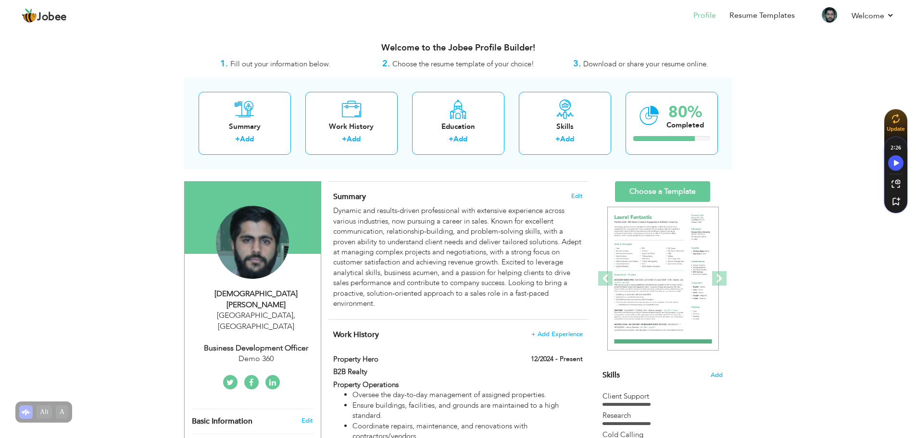
type input "[GEOGRAPHIC_DATA]"
select select "number:11"
type input "Demo 360"
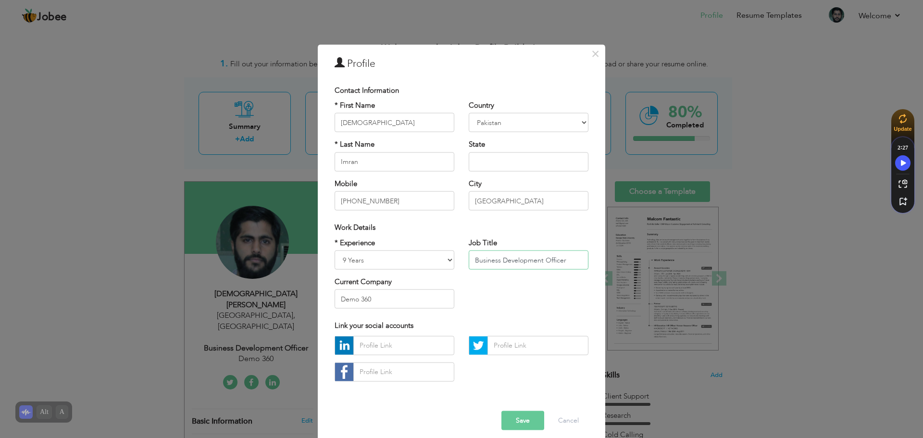
click at [505, 260] on input "Business Development Officer" at bounding box center [529, 259] width 120 height 19
type input "Property Hero"
click at [427, 301] on input "Demo 360" at bounding box center [395, 298] width 120 height 19
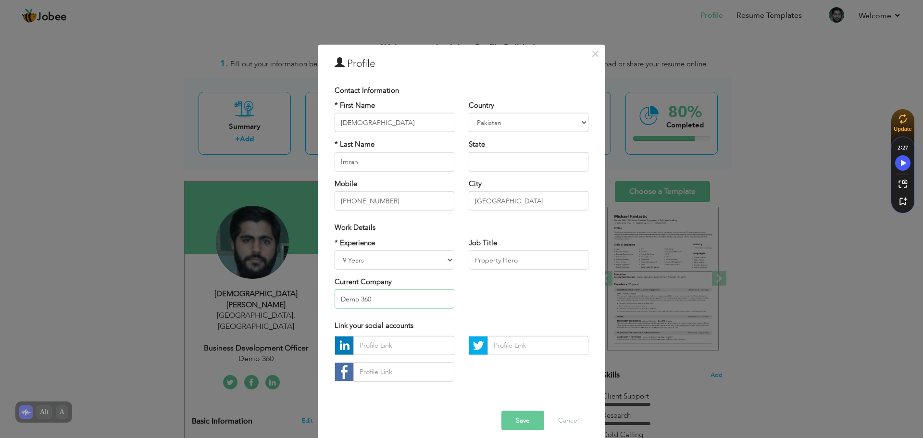
click at [427, 301] on input "Demo 360" at bounding box center [395, 298] width 120 height 19
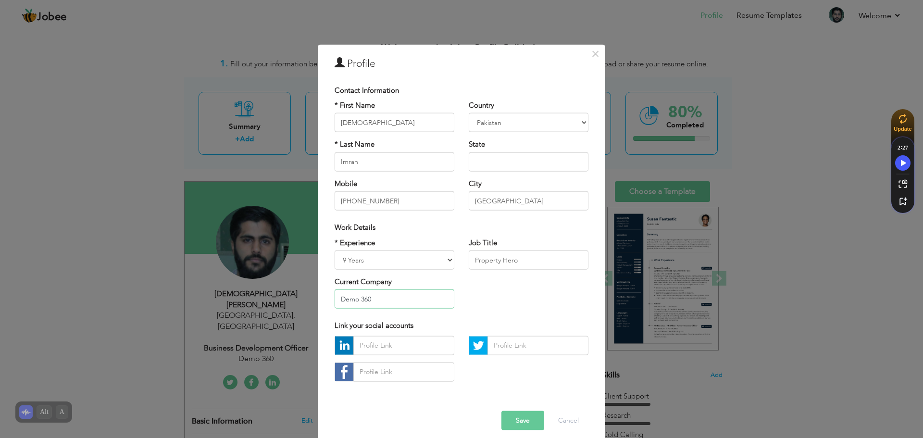
click at [427, 301] on input "Demo 360" at bounding box center [395, 298] width 120 height 19
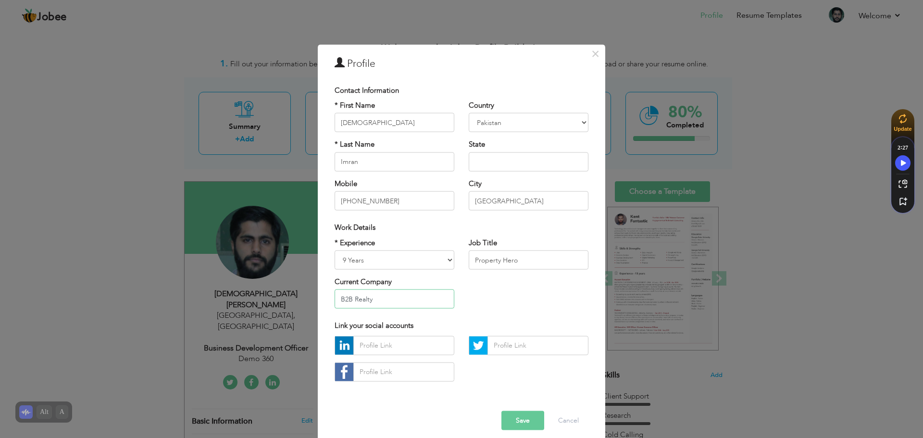
type input "B2B Realty"
click at [513, 162] on input "text" at bounding box center [529, 161] width 120 height 19
type input "[GEOGRAPHIC_DATA]"
click at [519, 421] on button "Save" at bounding box center [522, 419] width 43 height 19
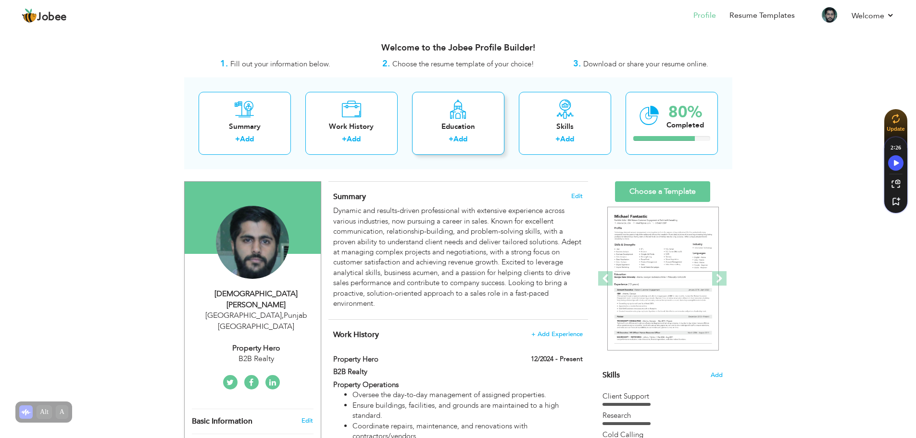
click at [458, 135] on link "Add" at bounding box center [460, 139] width 14 height 10
radio input "true"
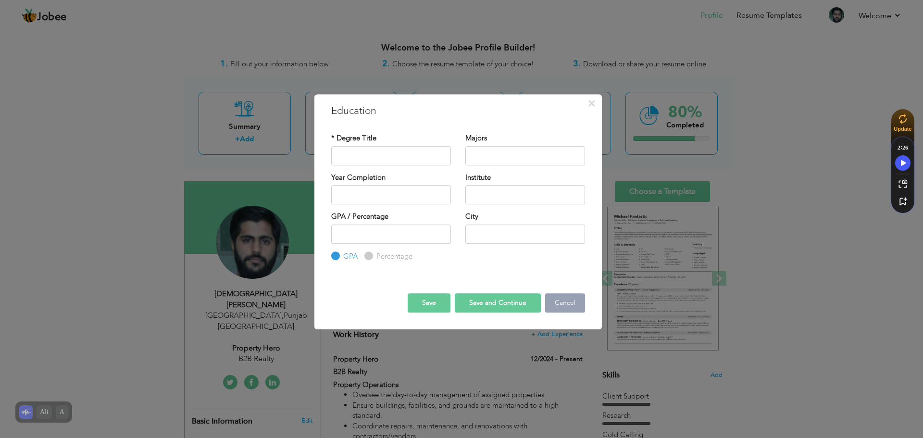
click at [572, 305] on button "Cancel" at bounding box center [565, 302] width 40 height 19
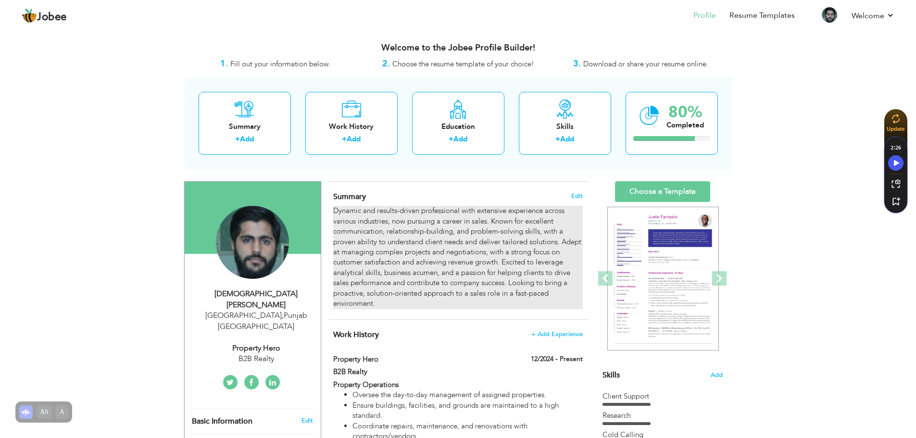
click at [388, 219] on div "Dynamic and results-driven professional with extensive experience across variou…" at bounding box center [457, 257] width 249 height 103
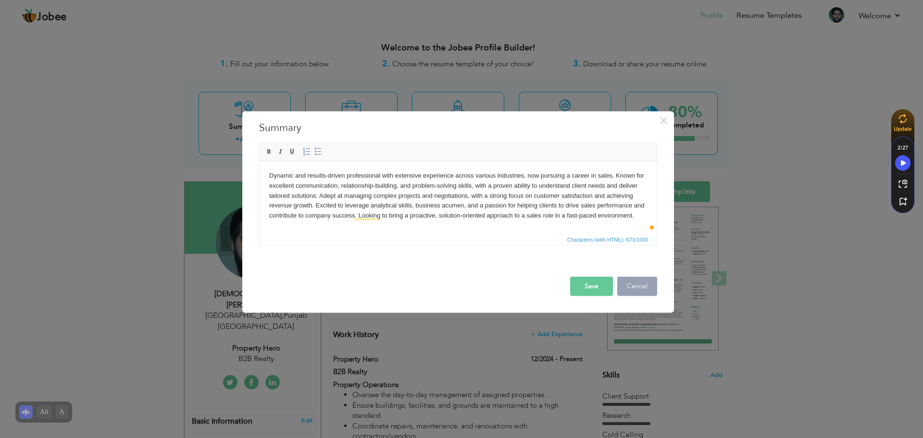
click at [634, 291] on button "Cancel" at bounding box center [637, 285] width 40 height 19
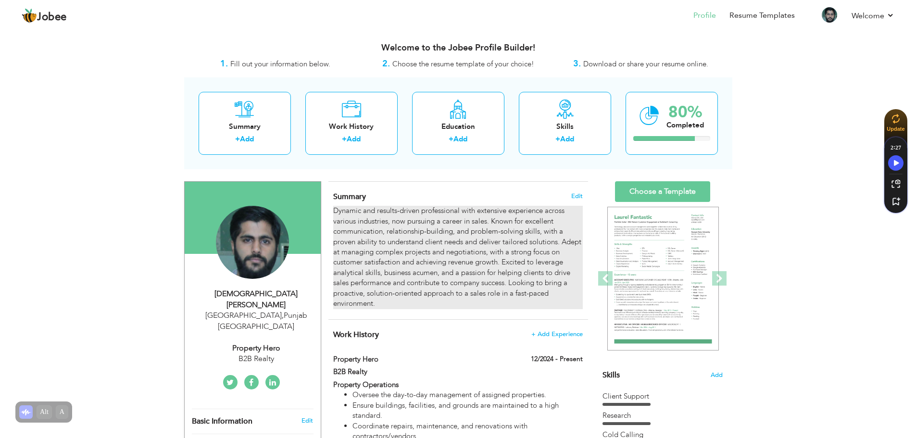
click at [467, 248] on div "Dynamic and results-driven professional with extensive experience across variou…" at bounding box center [457, 257] width 249 height 103
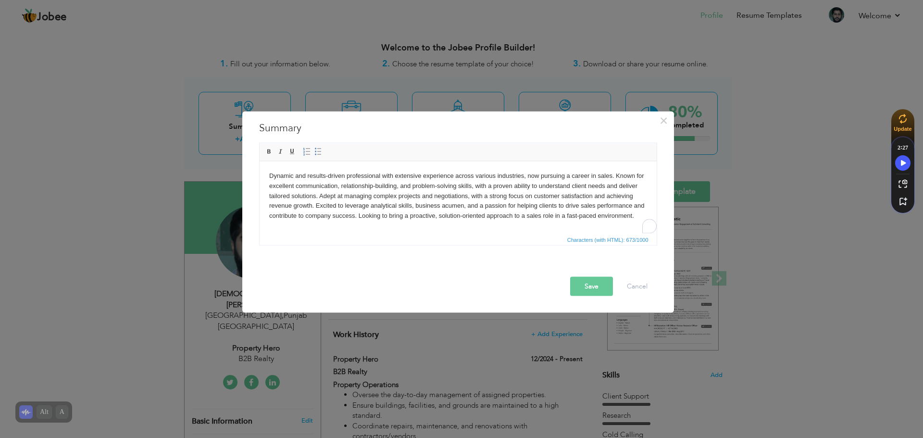
click at [540, 209] on body "Dynamic and results-driven professional with extensive experience across variou…" at bounding box center [458, 196] width 378 height 50
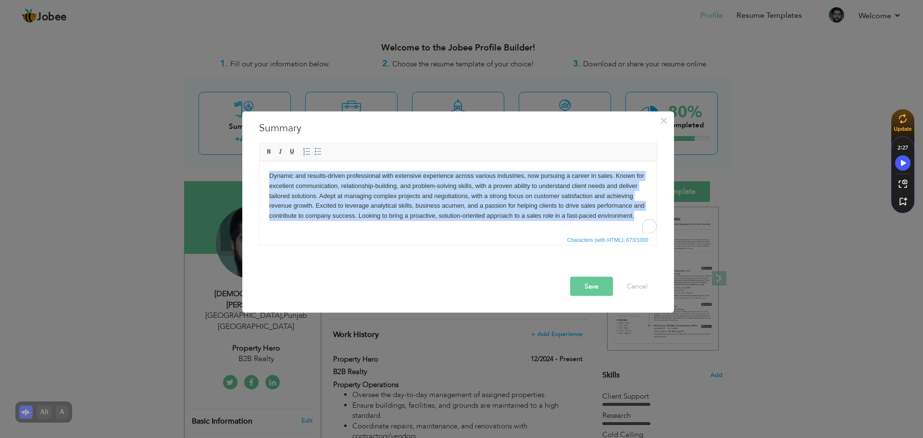
click at [540, 209] on body "Dynamic and results-driven professional with extensive experience across variou…" at bounding box center [458, 196] width 378 height 50
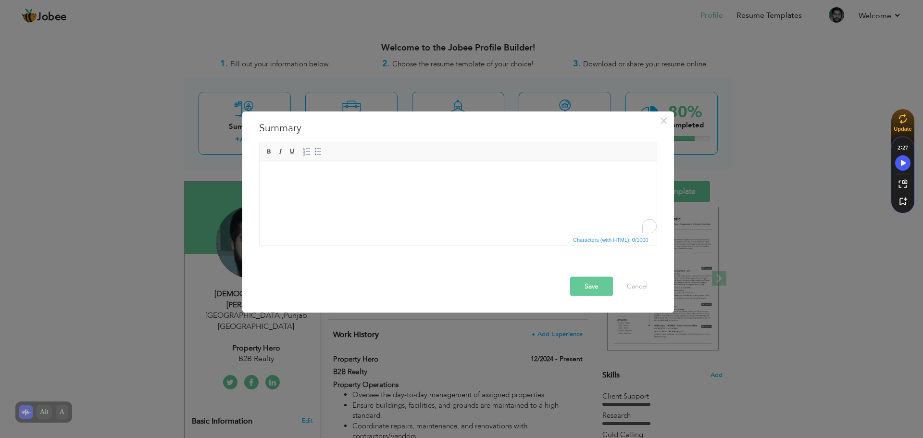
click at [605, 285] on button "Save" at bounding box center [591, 285] width 43 height 19
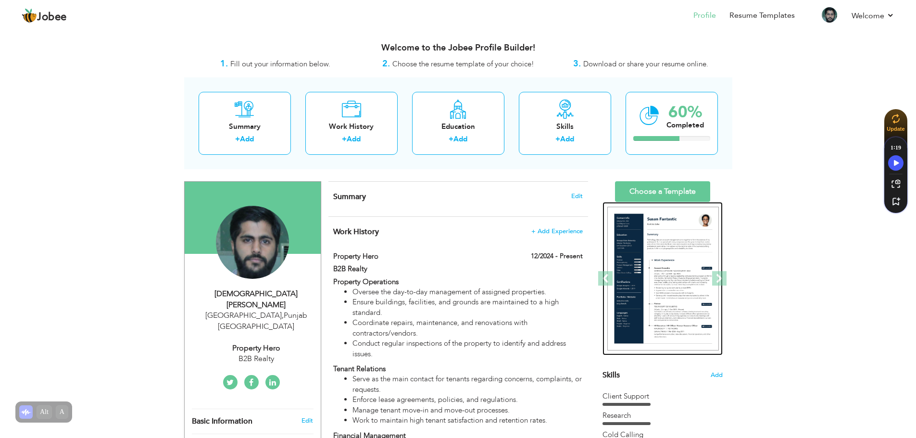
click at [689, 258] on img at bounding box center [663, 279] width 112 height 144
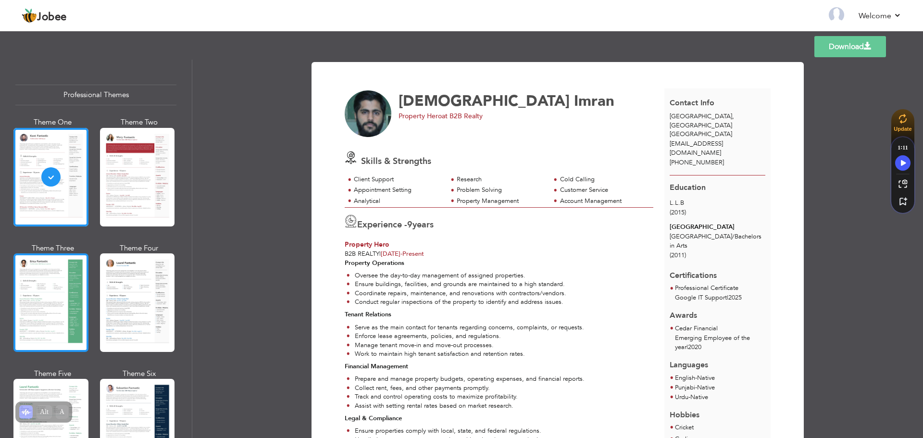
click at [64, 311] on div at bounding box center [50, 302] width 75 height 99
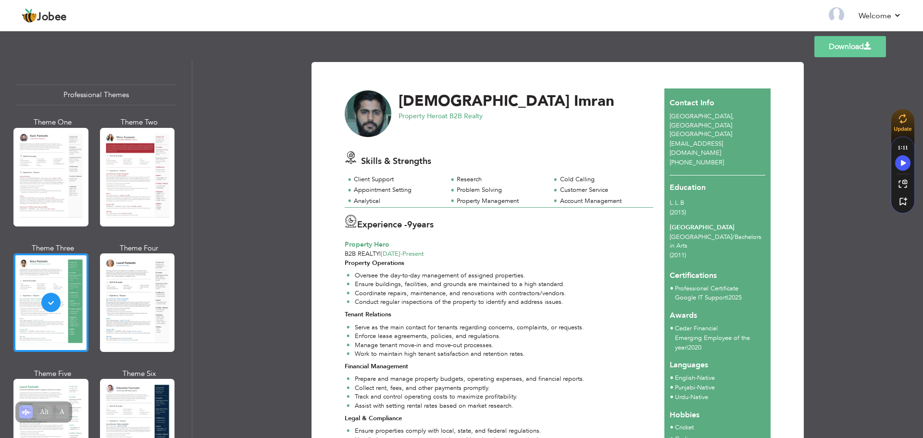
drag, startPoint x: 920, startPoint y: 84, endPoint x: 922, endPoint y: 146, distance: 62.0
click at [922, 146] on div "Download Muhammad Imran Property Hero at B2B Realty Skills & Strengths 9" at bounding box center [557, 249] width 731 height 378
click at [861, 48] on link "Download" at bounding box center [850, 46] width 72 height 21
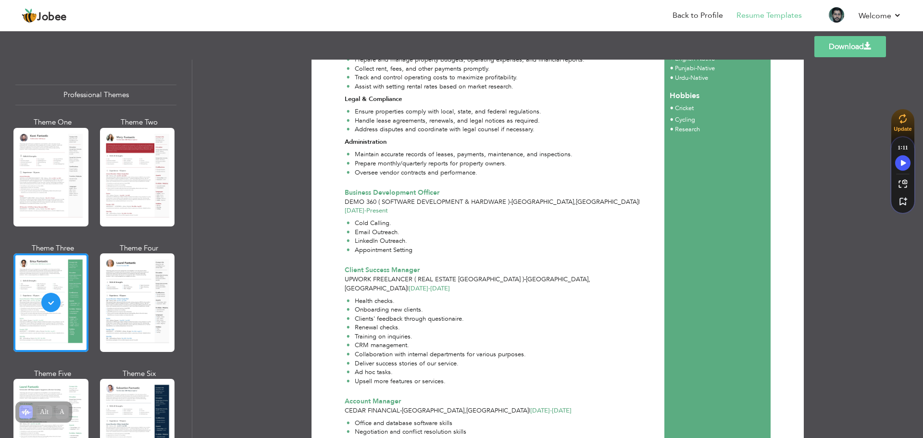
scroll to position [384, 0]
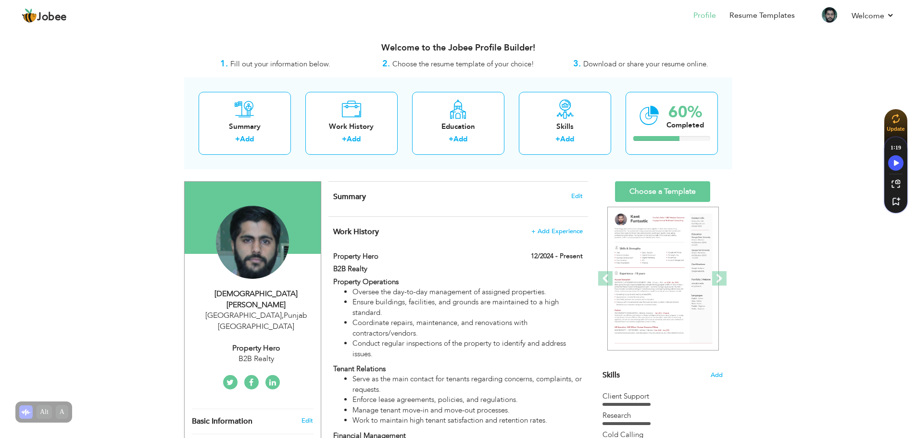
click at [258, 316] on div "[DEMOGRAPHIC_DATA][PERSON_NAME] [GEOGRAPHIC_DATA] , [GEOGRAPHIC_DATA] [GEOGRAPH…" at bounding box center [253, 326] width 136 height 76
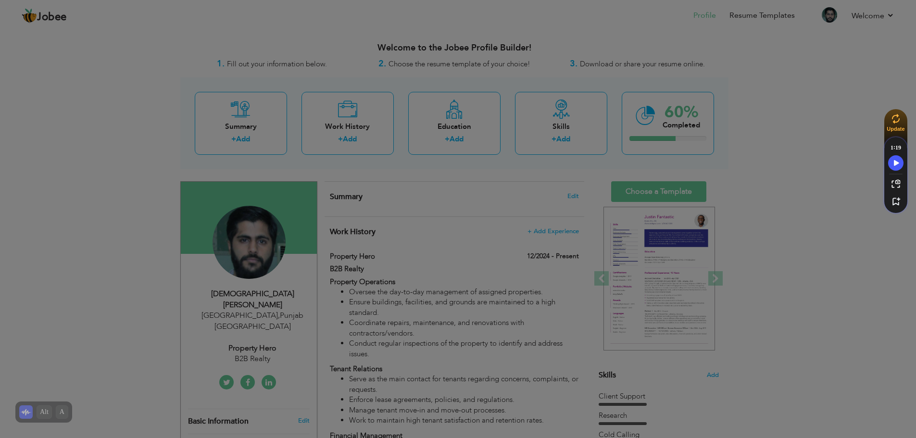
select select "number:166"
select select "number:11"
type input "B2B Realty"
type input "Property Hero"
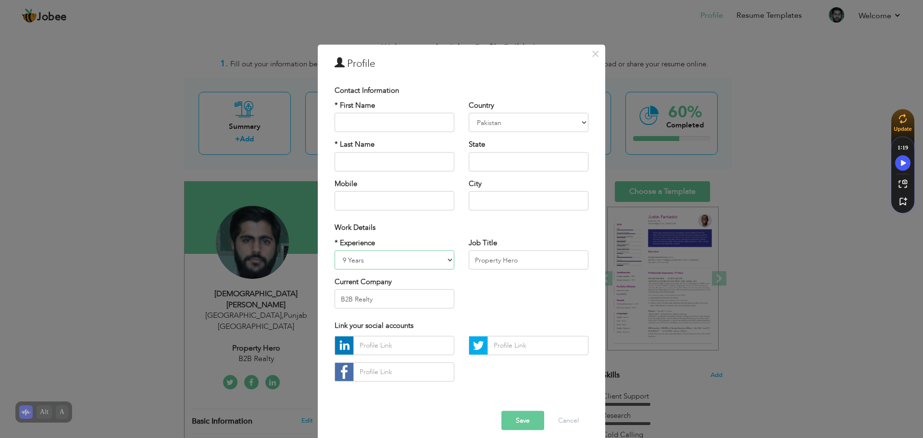
click at [412, 261] on select "Entry Level Less than 1 Year 1 Year 2 Years 3 Years 4 Years 5 Years 6 Years 7 Y…" at bounding box center [395, 259] width 120 height 19
click at [335, 250] on select "Entry Level Less than 1 Year 1 Year 2 Years 3 Years 4 Years 5 Years 6 Years 7 Y…" at bounding box center [395, 259] width 120 height 19
click at [419, 259] on select "Entry Level Less than 1 Year 1 Year 2 Years 3 Years 4 Years 5 Years 6 Years 7 Y…" at bounding box center [395, 259] width 120 height 19
click at [574, 417] on button "Cancel" at bounding box center [568, 419] width 40 height 19
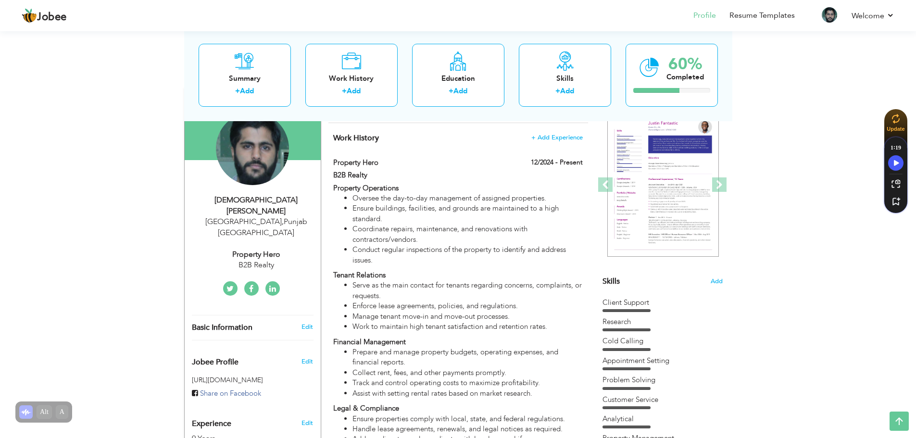
scroll to position [78, 0]
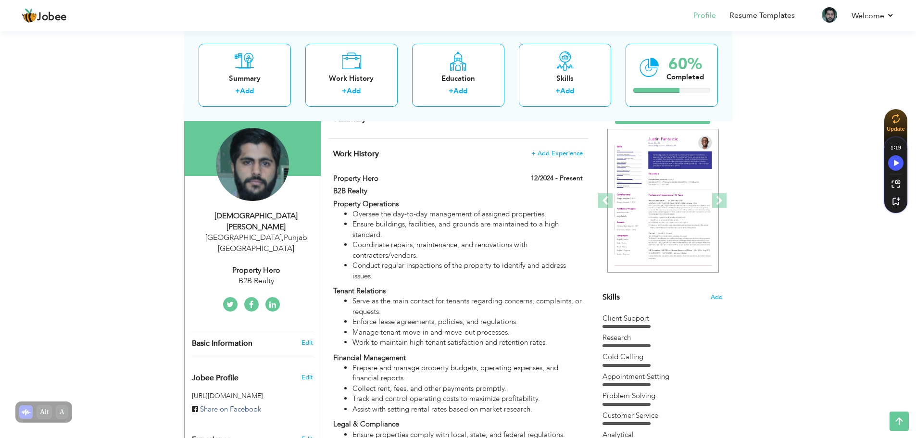
click at [248, 211] on div "[DEMOGRAPHIC_DATA][PERSON_NAME]" at bounding box center [256, 222] width 129 height 22
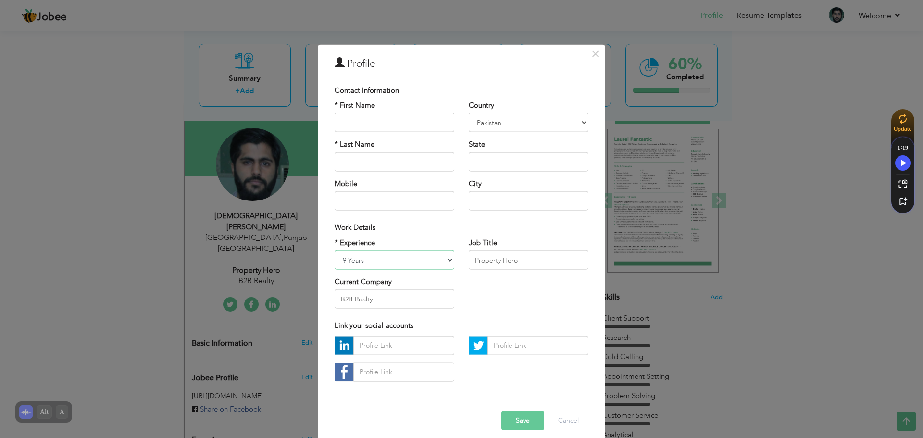
click at [428, 262] on select "Entry Level Less than 1 Year 1 Year 2 Years 3 Years 4 Years 5 Years 6 Years 7 Y…" at bounding box center [395, 259] width 120 height 19
select select "number:12"
click at [335, 250] on select "Entry Level Less than 1 Year 1 Year 2 Years 3 Years 4 Years 5 Years 6 Years 7 Y…" at bounding box center [395, 259] width 120 height 19
click at [521, 422] on button "Save" at bounding box center [522, 419] width 43 height 19
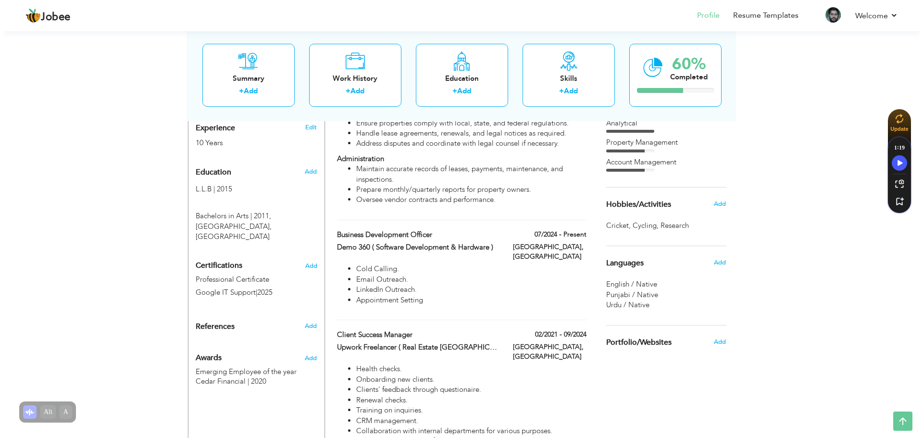
scroll to position [392, 0]
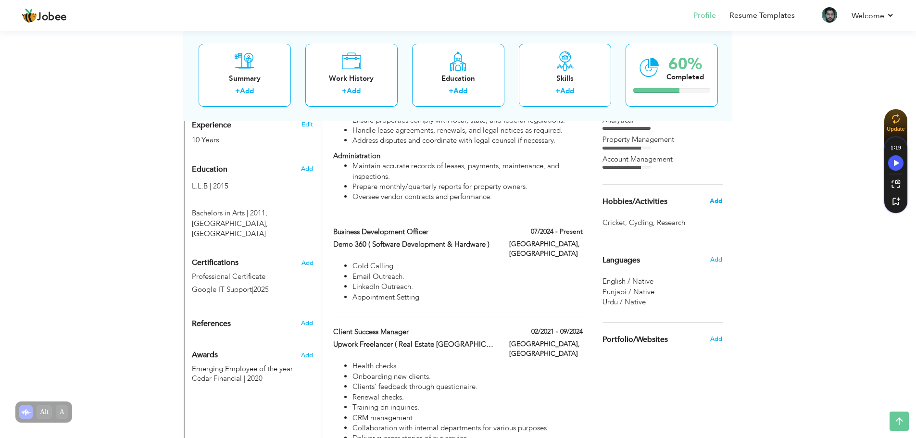
click at [714, 201] on span "Add" at bounding box center [715, 201] width 12 height 9
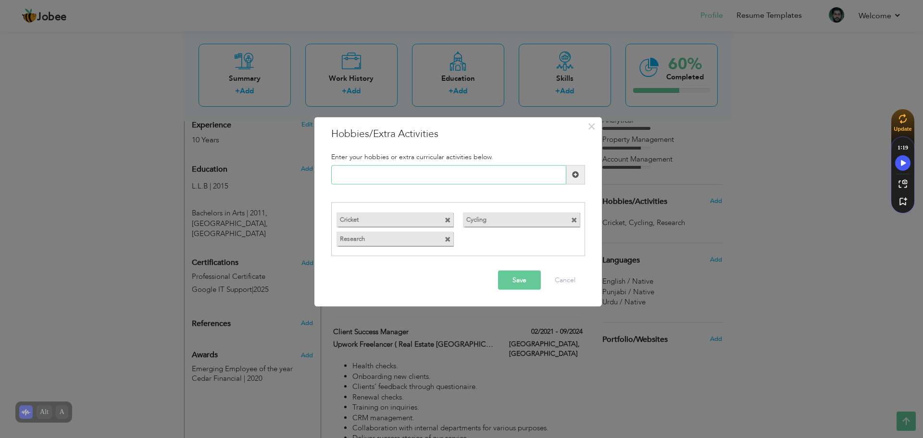
click at [427, 179] on input "text" at bounding box center [448, 174] width 235 height 19
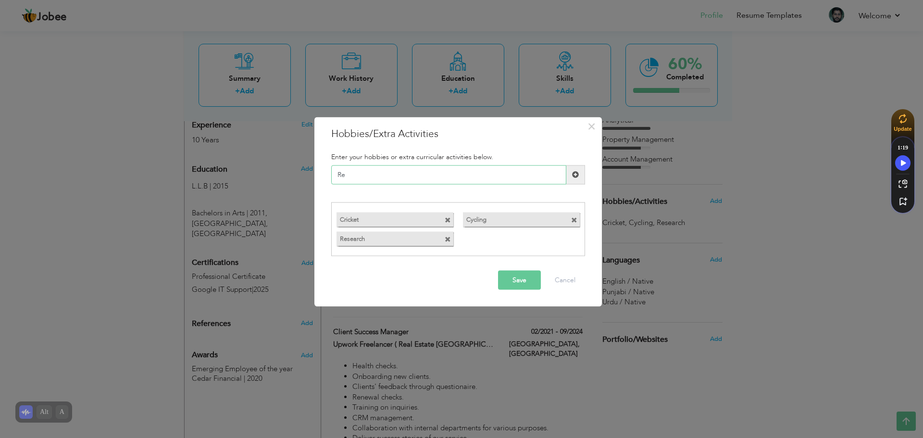
type input "R"
click at [449, 221] on span at bounding box center [448, 220] width 6 height 6
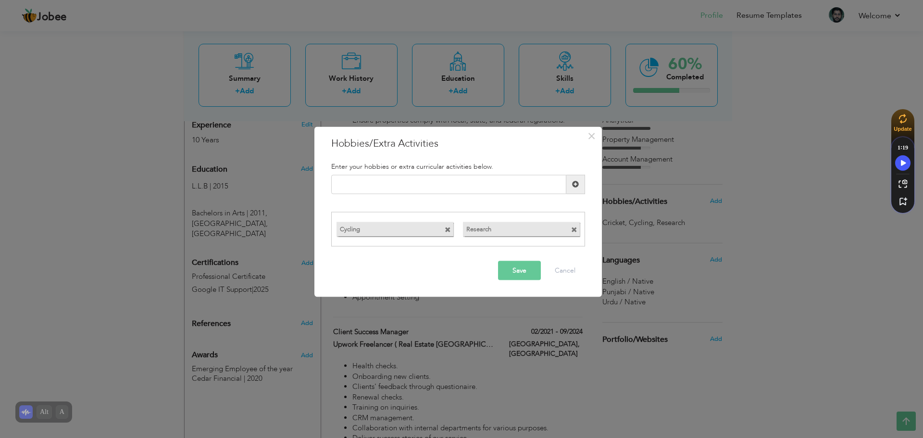
click at [451, 231] on span at bounding box center [449, 227] width 9 height 10
click at [518, 275] on button "Save" at bounding box center [519, 270] width 43 height 19
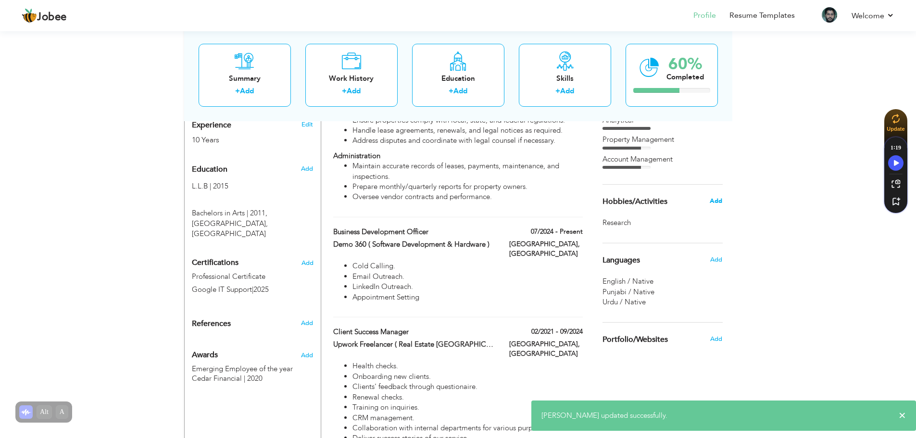
click at [719, 200] on span "Add" at bounding box center [715, 201] width 12 height 9
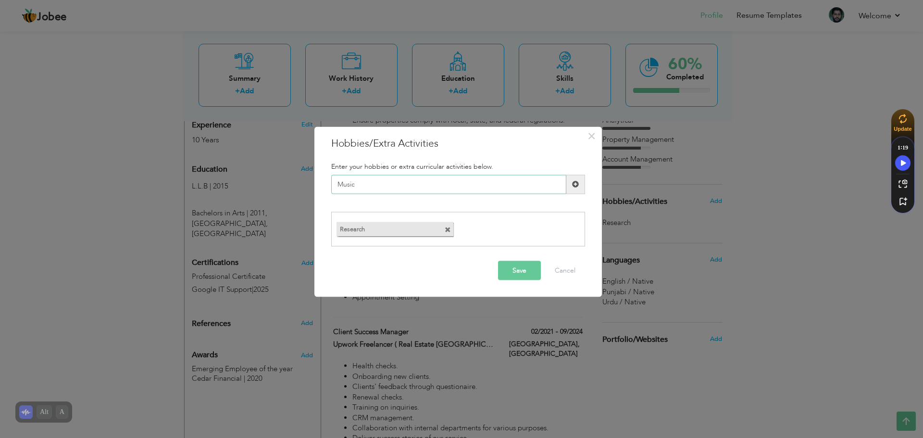
type input "Music"
click at [581, 183] on span at bounding box center [575, 183] width 19 height 19
click at [551, 184] on input "text" at bounding box center [448, 183] width 235 height 19
type input "R"
click at [522, 188] on input "text" at bounding box center [448, 183] width 235 height 19
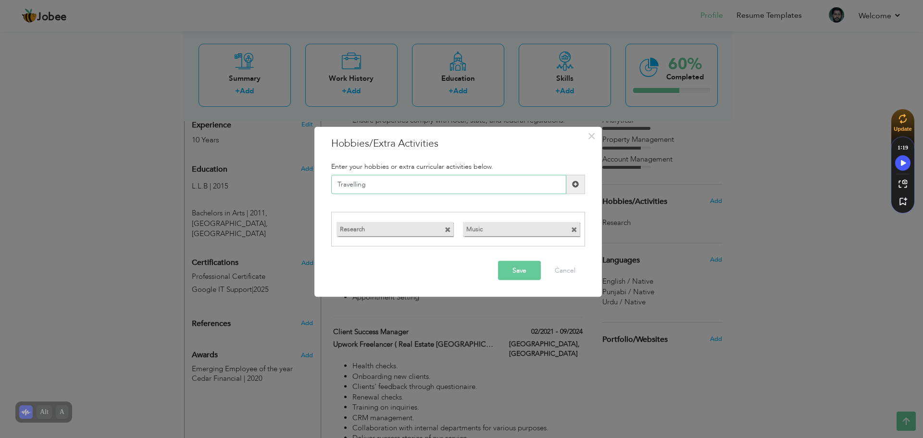
type input "Travelling"
click at [577, 185] on span at bounding box center [575, 184] width 7 height 7
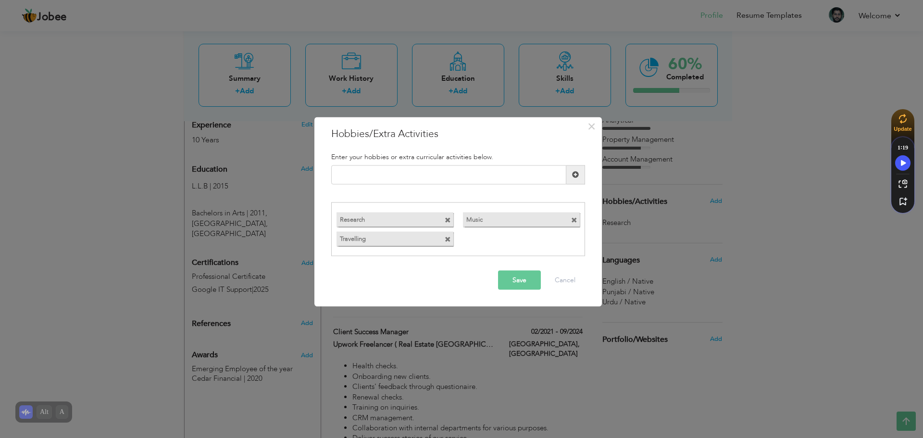
click at [508, 282] on button "Save" at bounding box center [519, 280] width 43 height 19
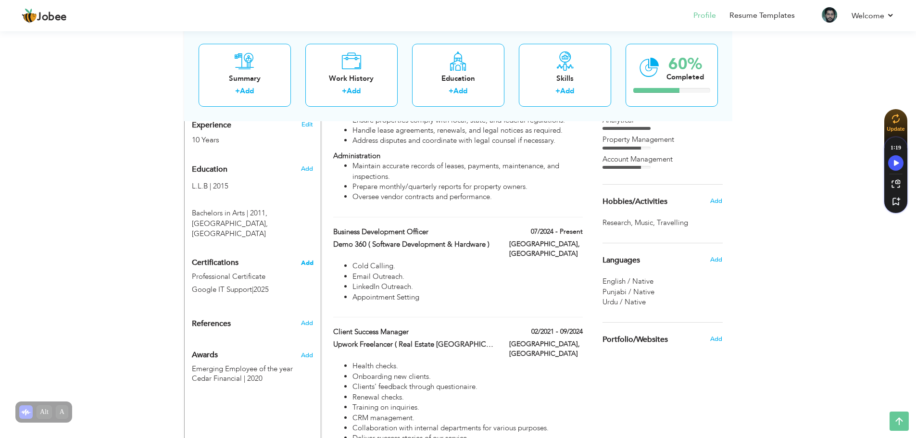
click at [309, 260] on span "Add" at bounding box center [307, 263] width 12 height 7
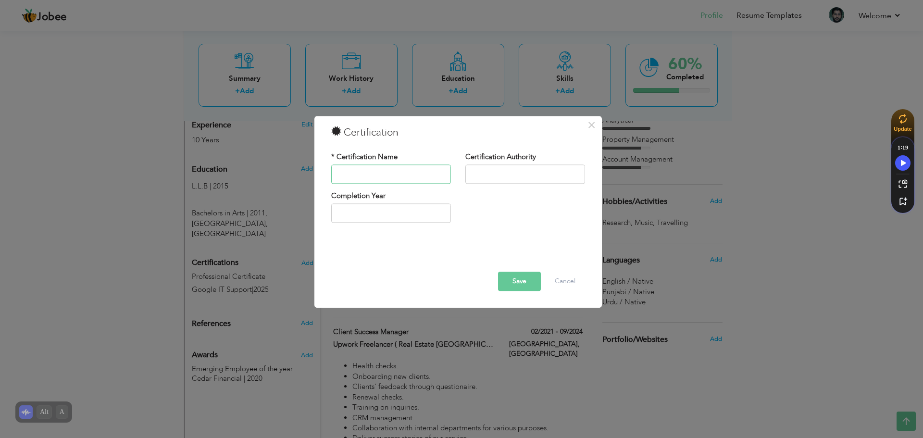
click at [411, 177] on input "text" at bounding box center [391, 173] width 120 height 19
paste input "NARPM-3-Hr.-Risk-Awareness-Owners-and-Tenants-"
type input "NARPM-3-Hr.-Risk-Awareness-Owners-and-Tenants-"
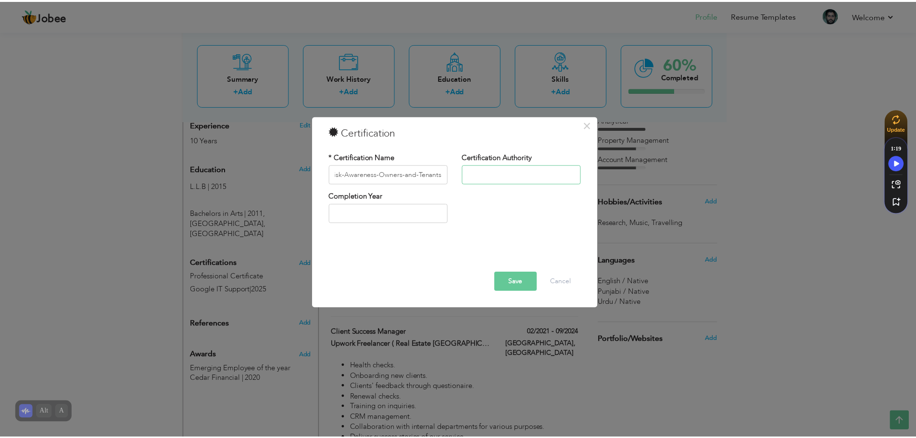
scroll to position [0, 0]
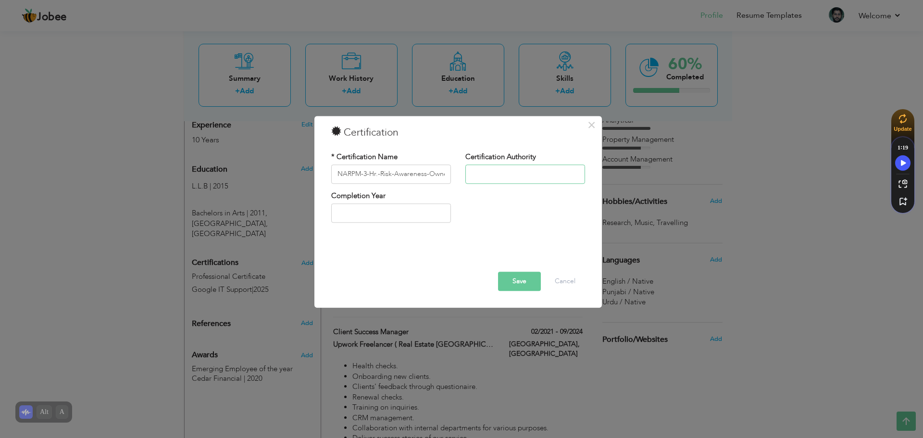
click at [513, 165] on input "text" at bounding box center [525, 173] width 120 height 19
type input "NARPM"
type input "2025"
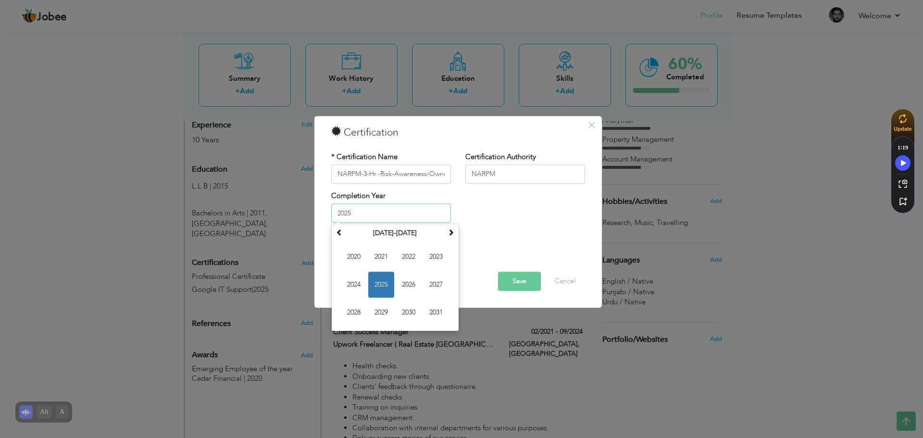
click at [398, 216] on input "2025" at bounding box center [391, 213] width 120 height 19
click at [382, 285] on span "2025" at bounding box center [381, 285] width 26 height 26
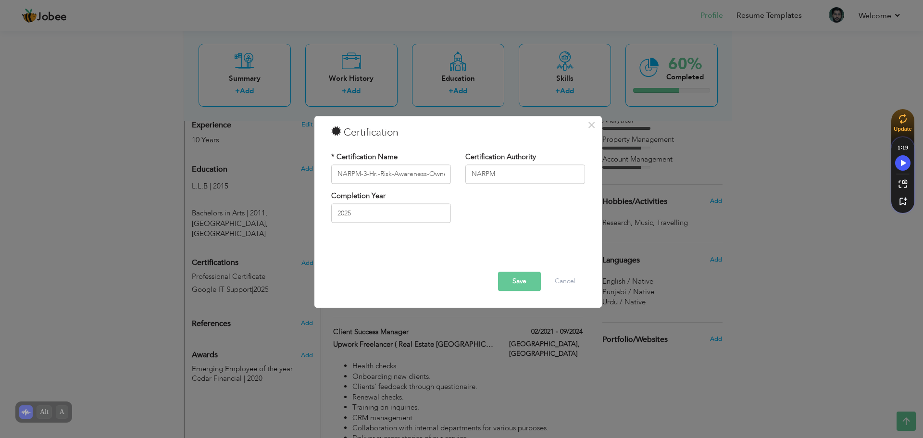
click at [521, 286] on button "Save" at bounding box center [519, 281] width 43 height 19
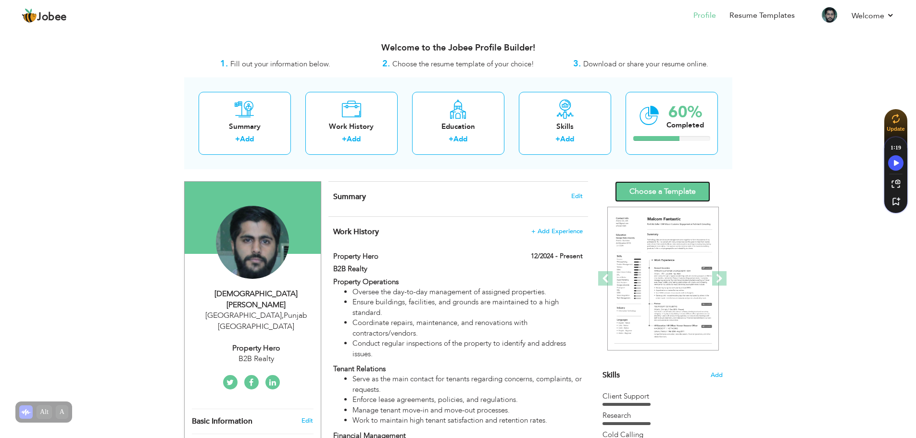
click at [687, 194] on link "Choose a Template" at bounding box center [662, 191] width 95 height 21
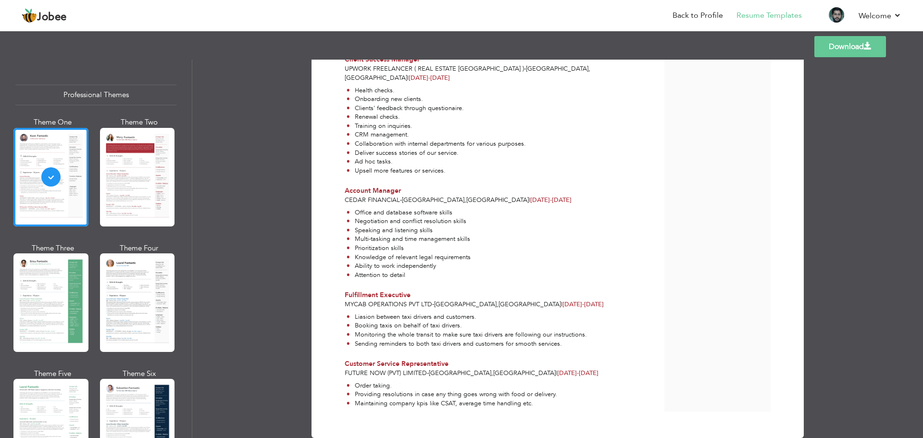
scroll to position [532, 0]
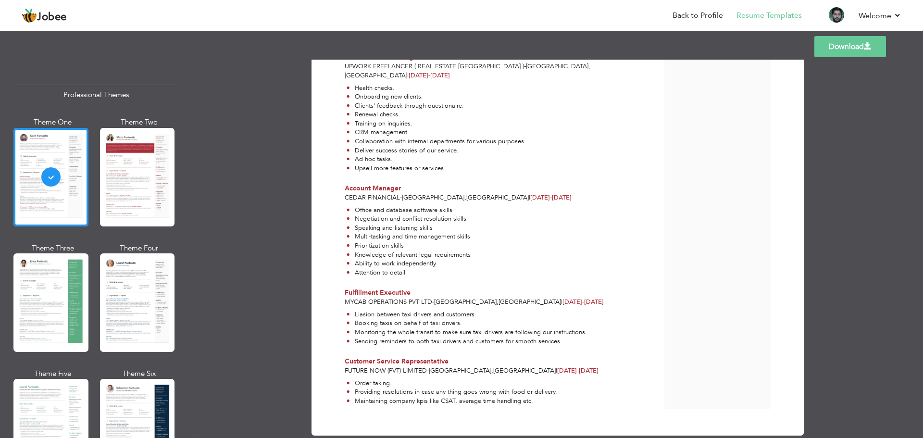
click at [859, 42] on link "Download" at bounding box center [850, 46] width 72 height 21
